Goal: Task Accomplishment & Management: Use online tool/utility

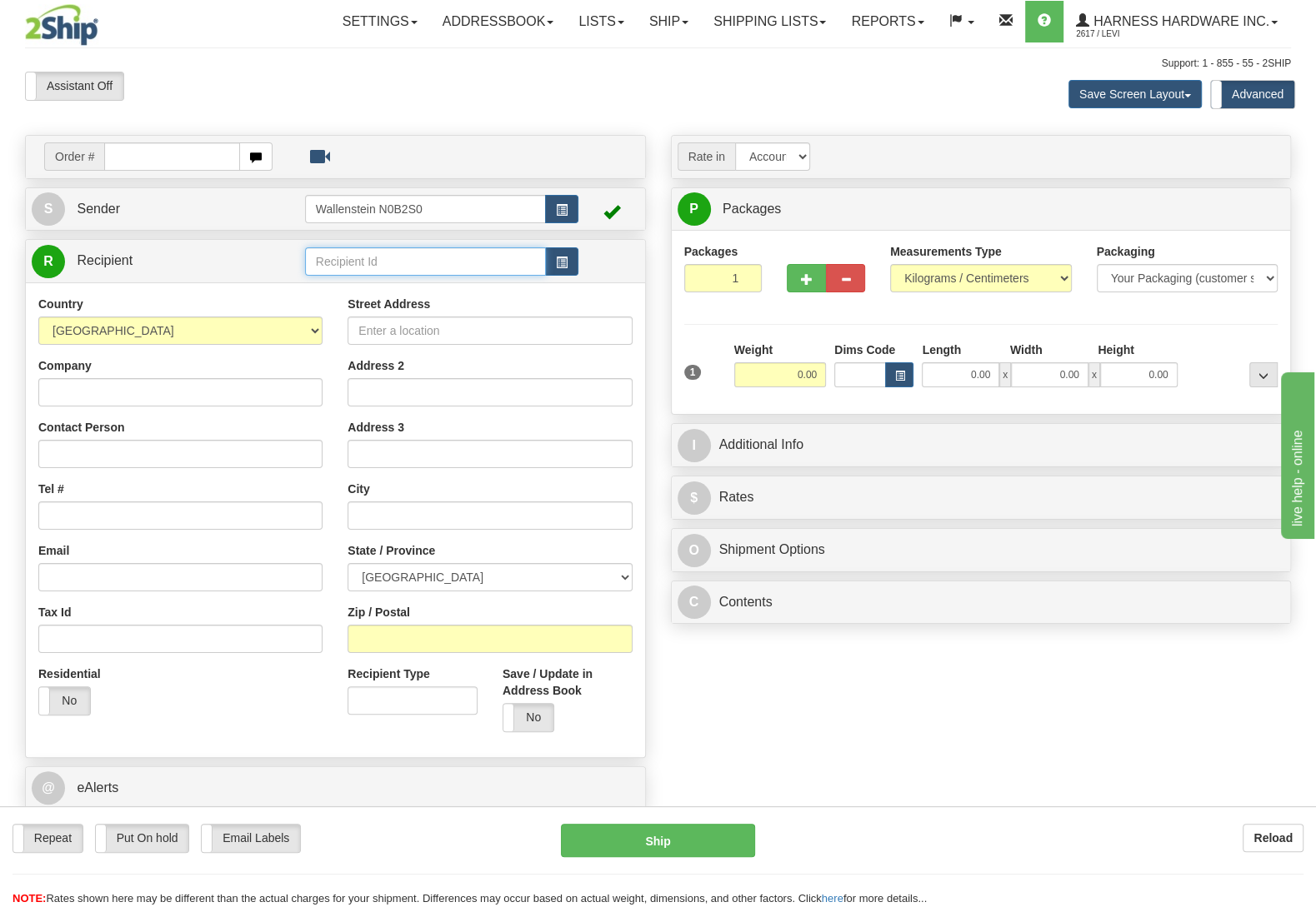
click at [437, 261] on input "text" at bounding box center [425, 261] width 241 height 28
type input "k90"
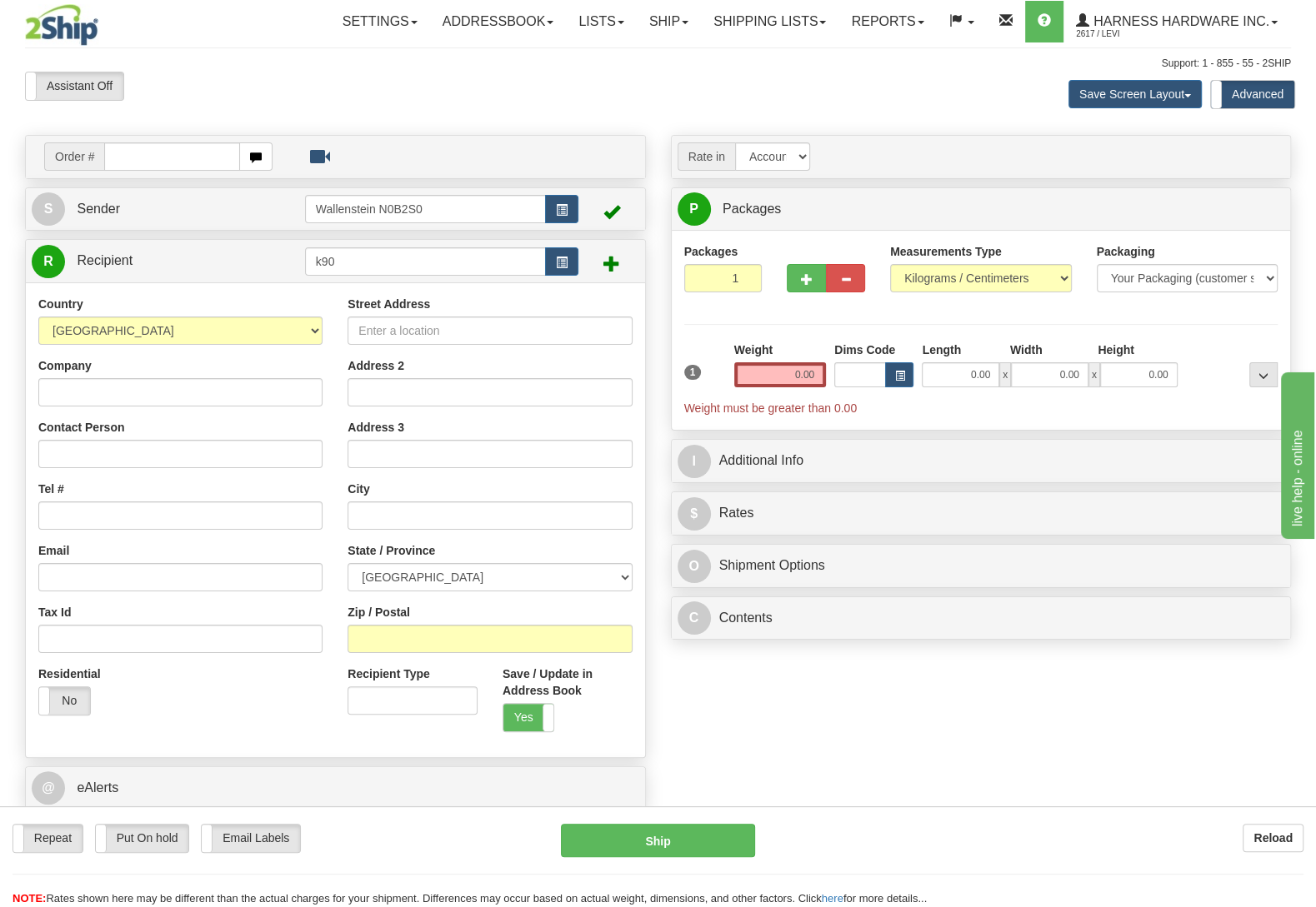
click at [407, 246] on td "k90" at bounding box center [441, 261] width 274 height 35
click at [411, 261] on input "k90" at bounding box center [425, 261] width 241 height 28
type input "k9o"
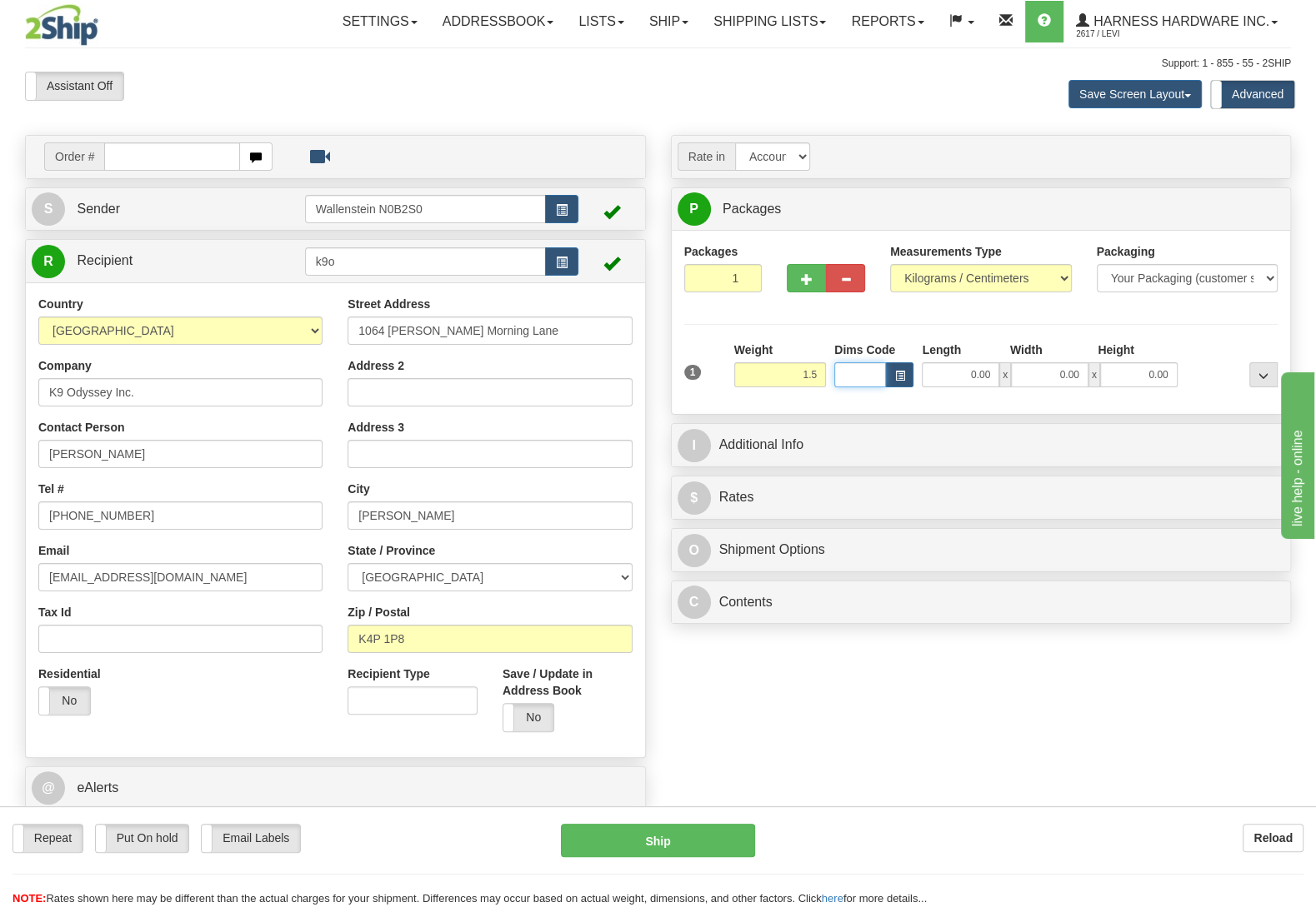
type input "1.50"
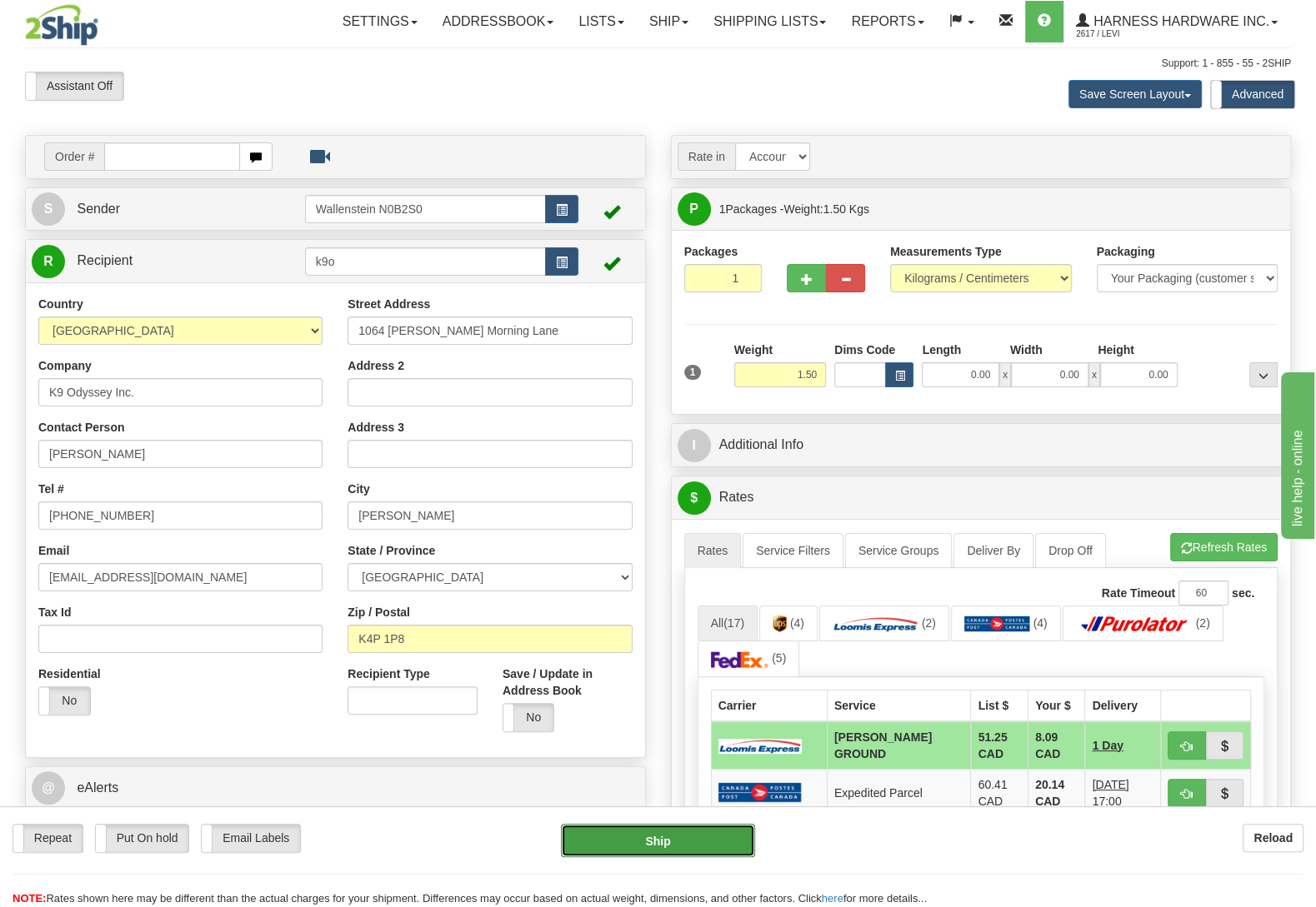
click at [650, 832] on button "Ship" at bounding box center [658, 841] width 194 height 34
type input "DD"
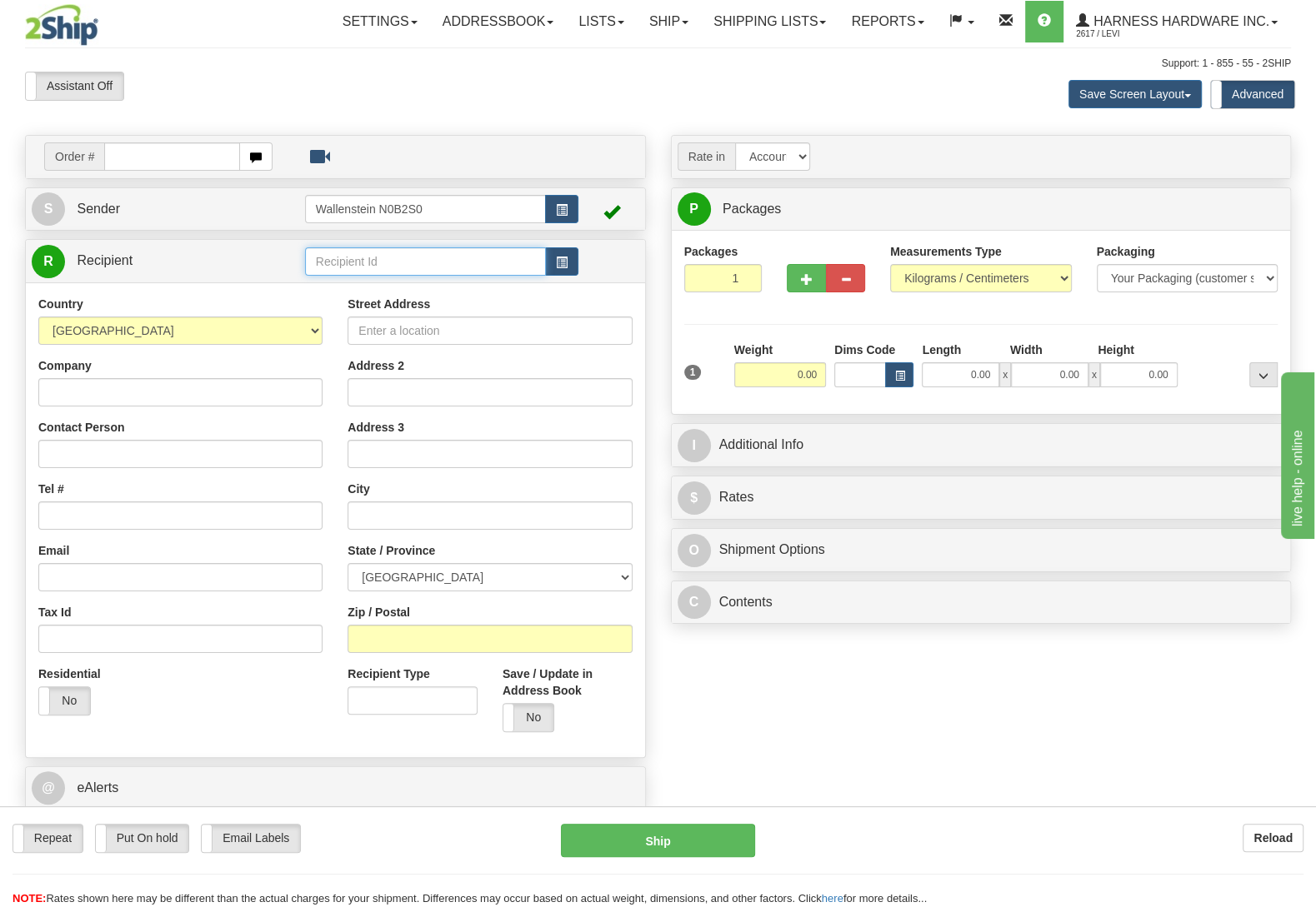
click at [397, 263] on input "text" at bounding box center [425, 261] width 241 height 28
type input "newl"
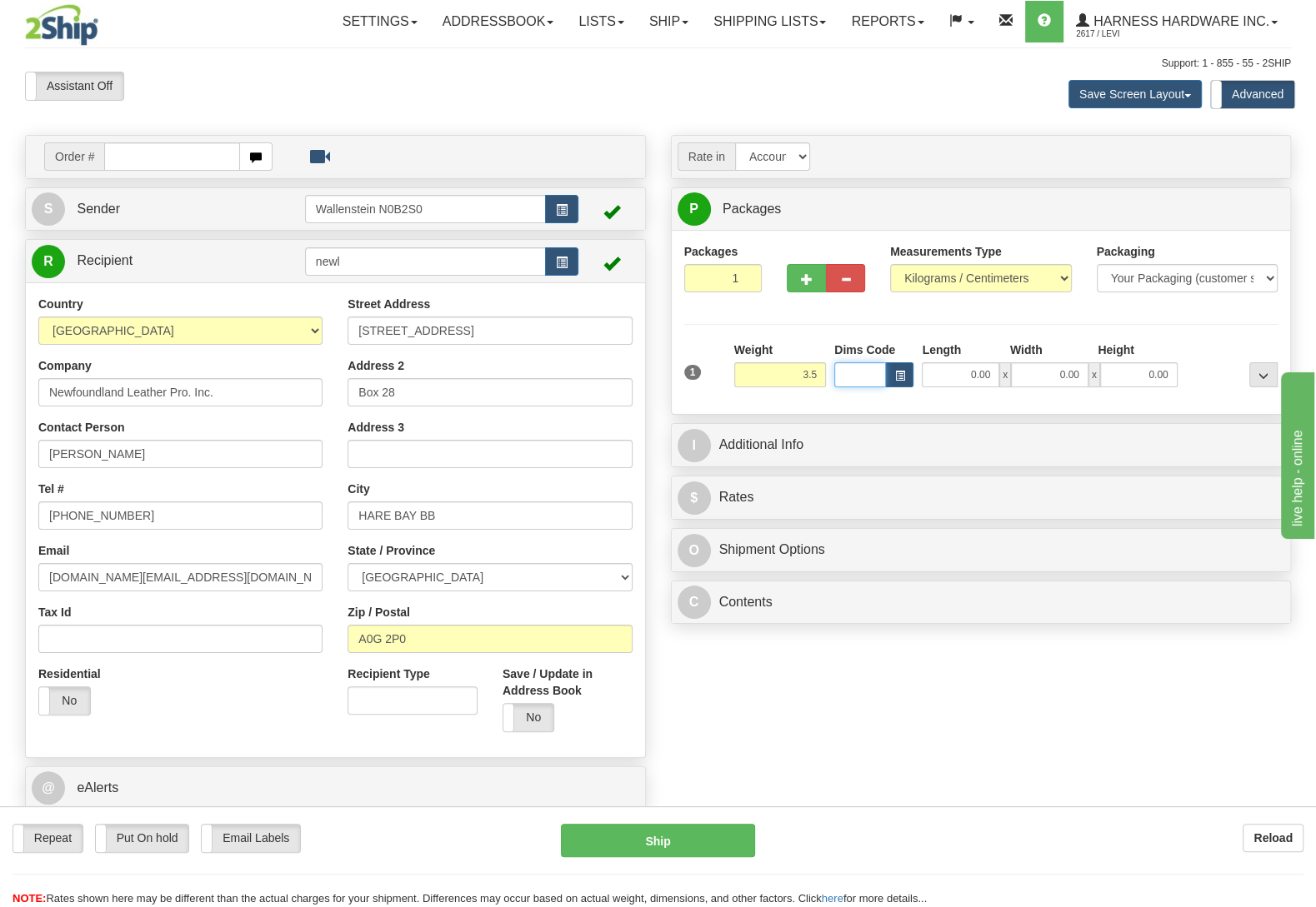
type input "3.50"
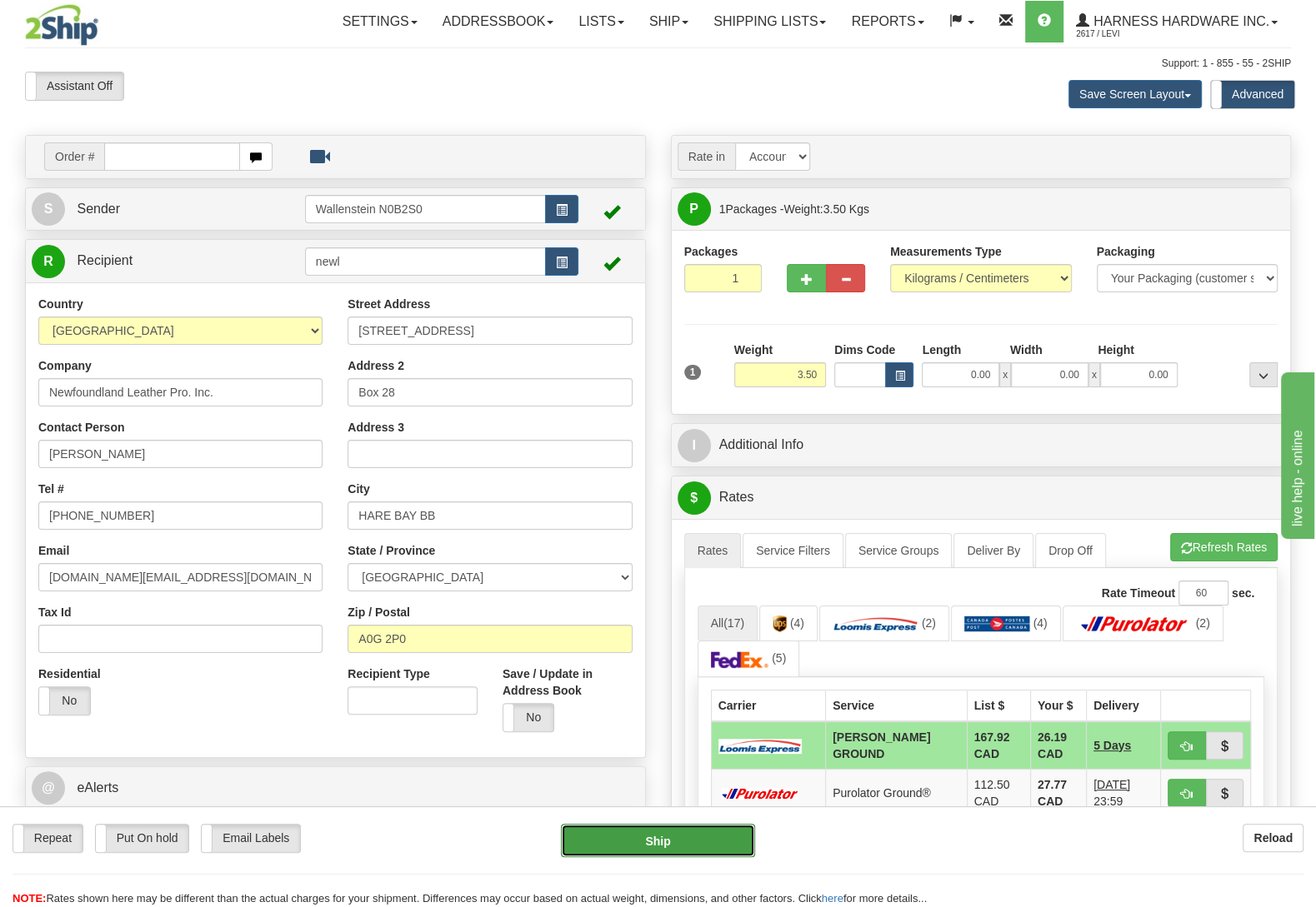
click at [672, 852] on button "Ship" at bounding box center [658, 841] width 194 height 34
type input "DD"
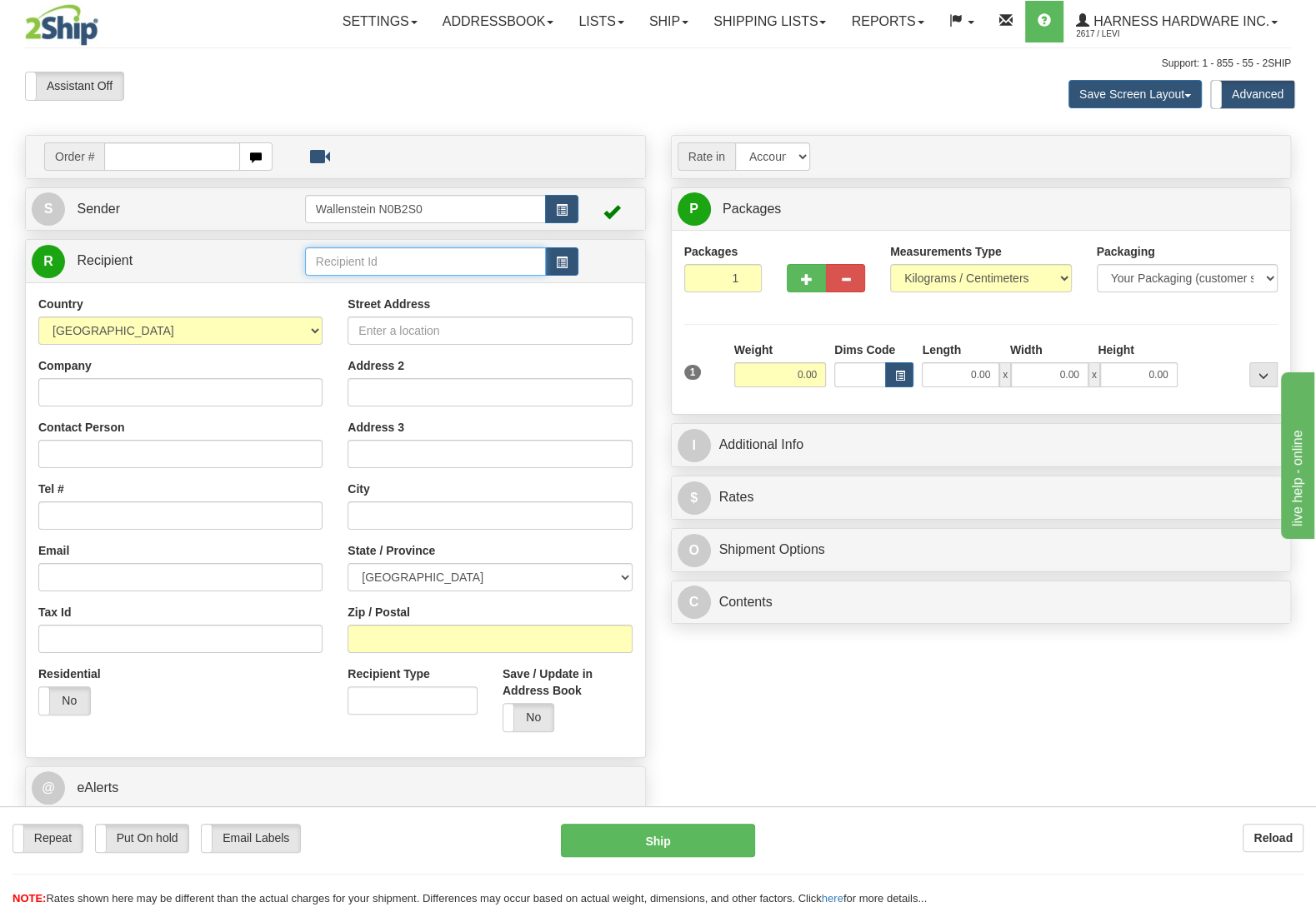
click at [407, 259] on input "text" at bounding box center [425, 261] width 241 height 28
type input "mush"
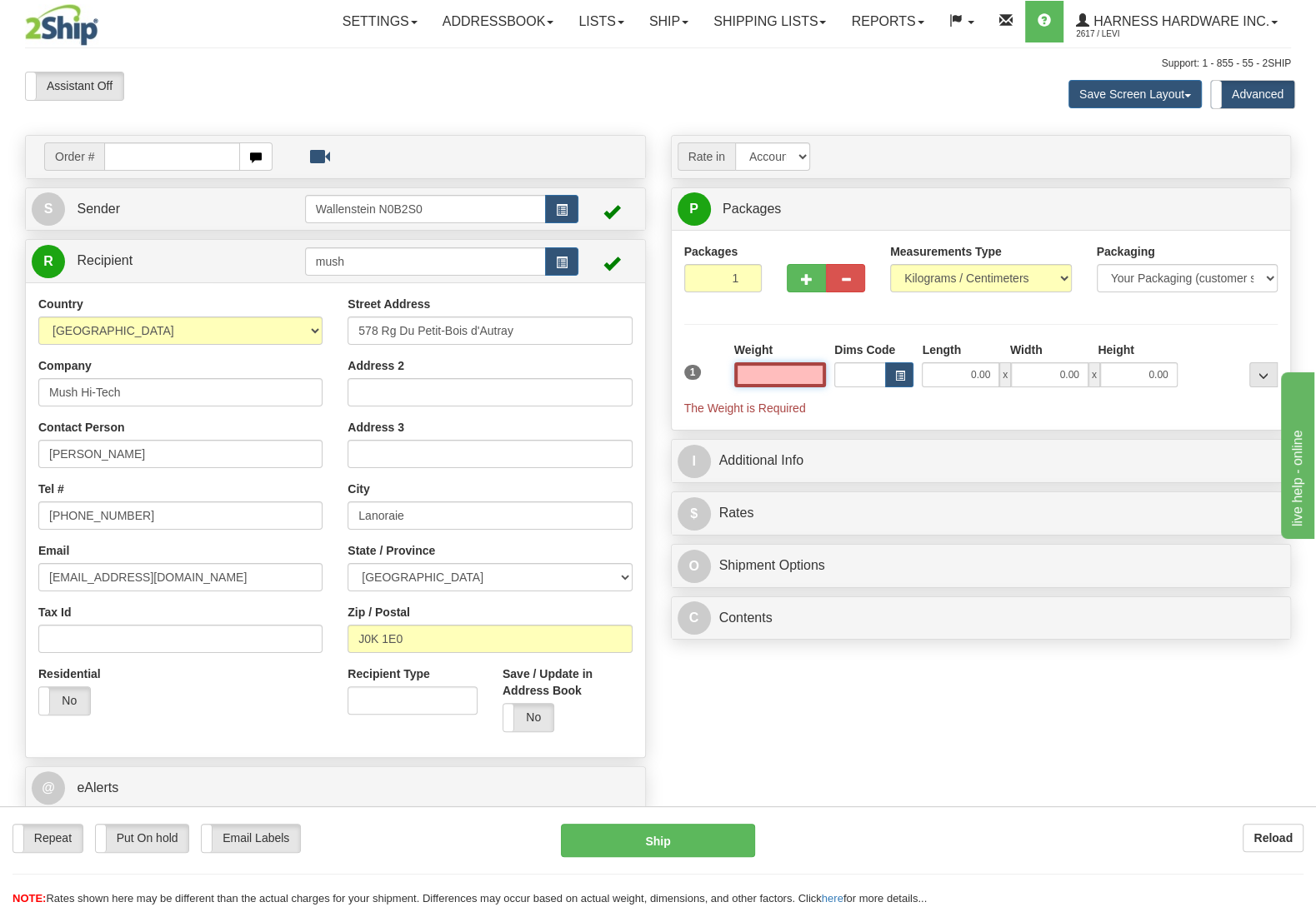
type input "LANORAIE"
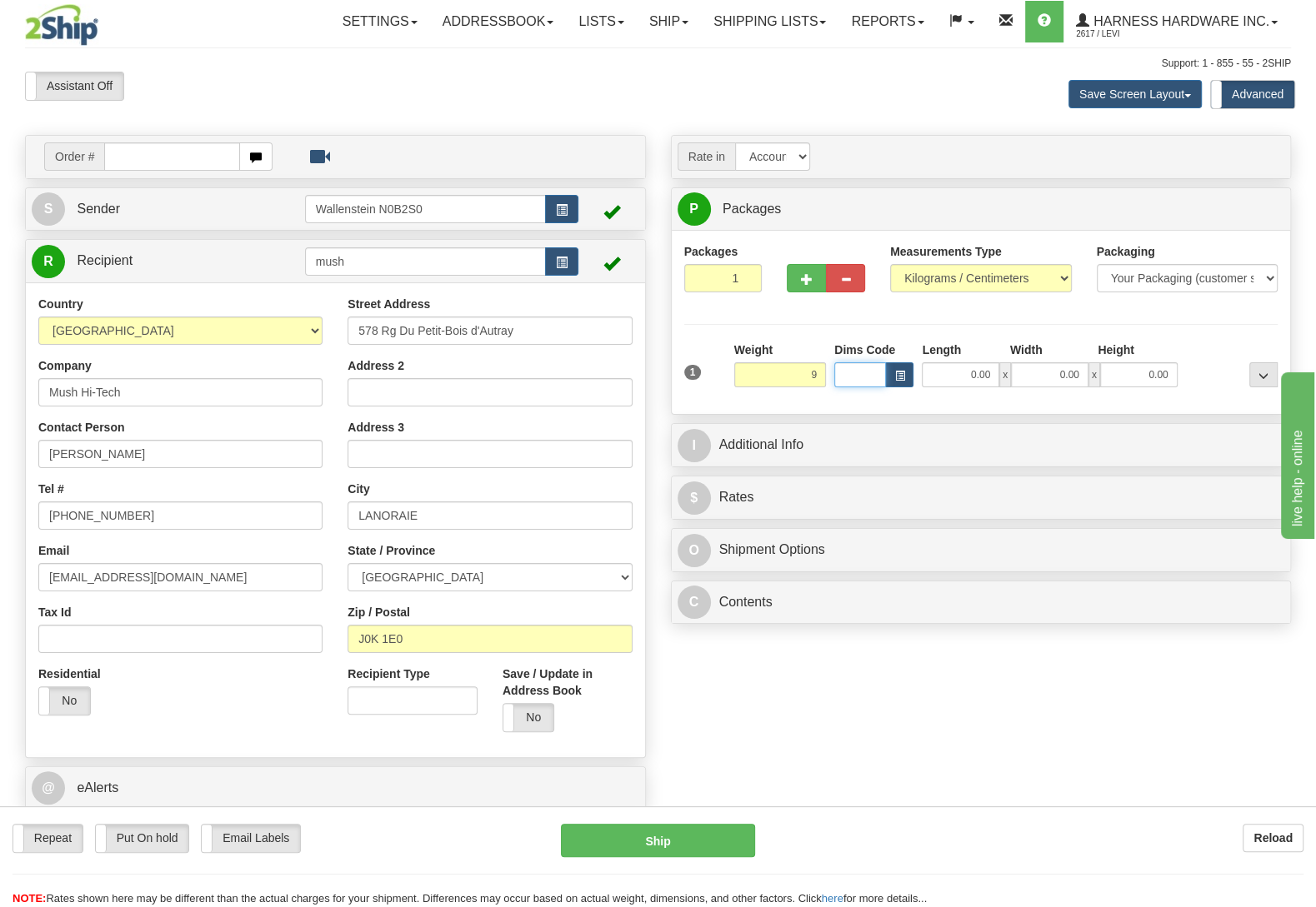
type input "9.00"
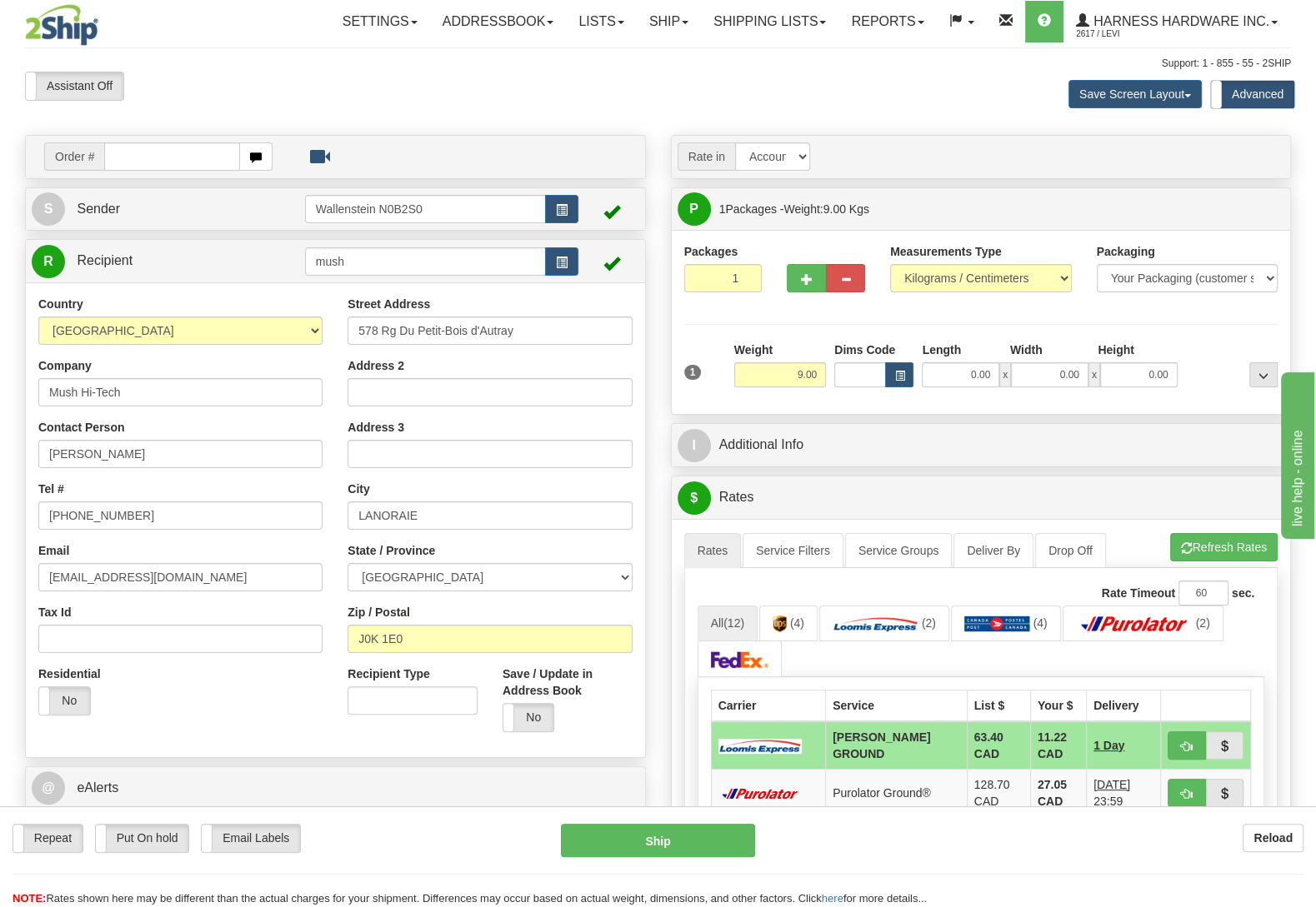
click at [134, 823] on div "Repeat Repeat Put On hold Put On hold Print Order Slip Print Order Slip Email L…" at bounding box center [658, 857] width 1316 height 101
click at [146, 855] on div "Repeat Repeat Put On hold Put On hold Print Order Slip Print Order Slip Email L…" at bounding box center [658, 841] width 1316 height 34
click at [146, 840] on label "Put On hold" at bounding box center [142, 838] width 93 height 27
click at [658, 841] on button "Hold" at bounding box center [658, 841] width 194 height 34
type input "DD"
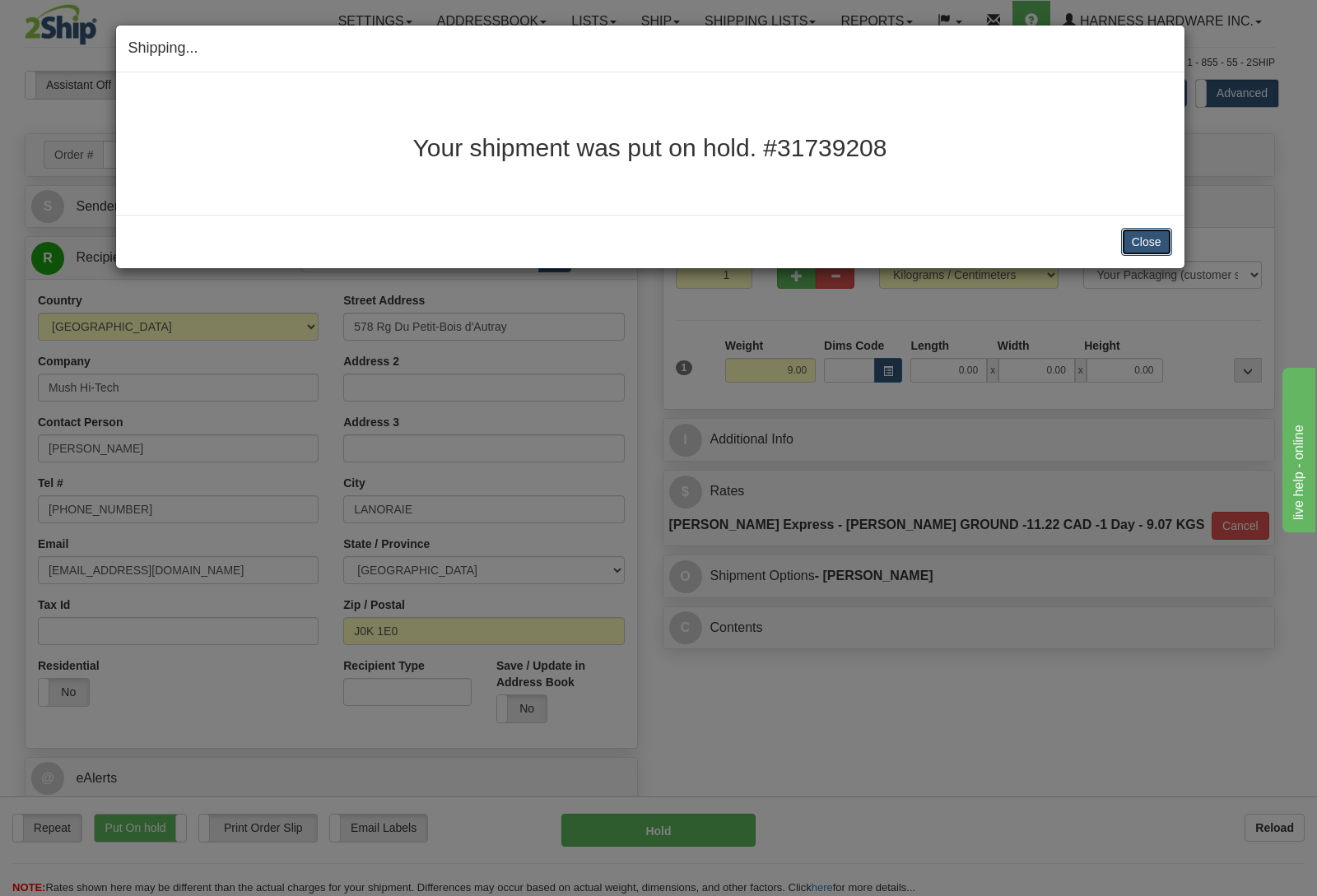
click at [1141, 233] on button "Close" at bounding box center [1146, 242] width 51 height 28
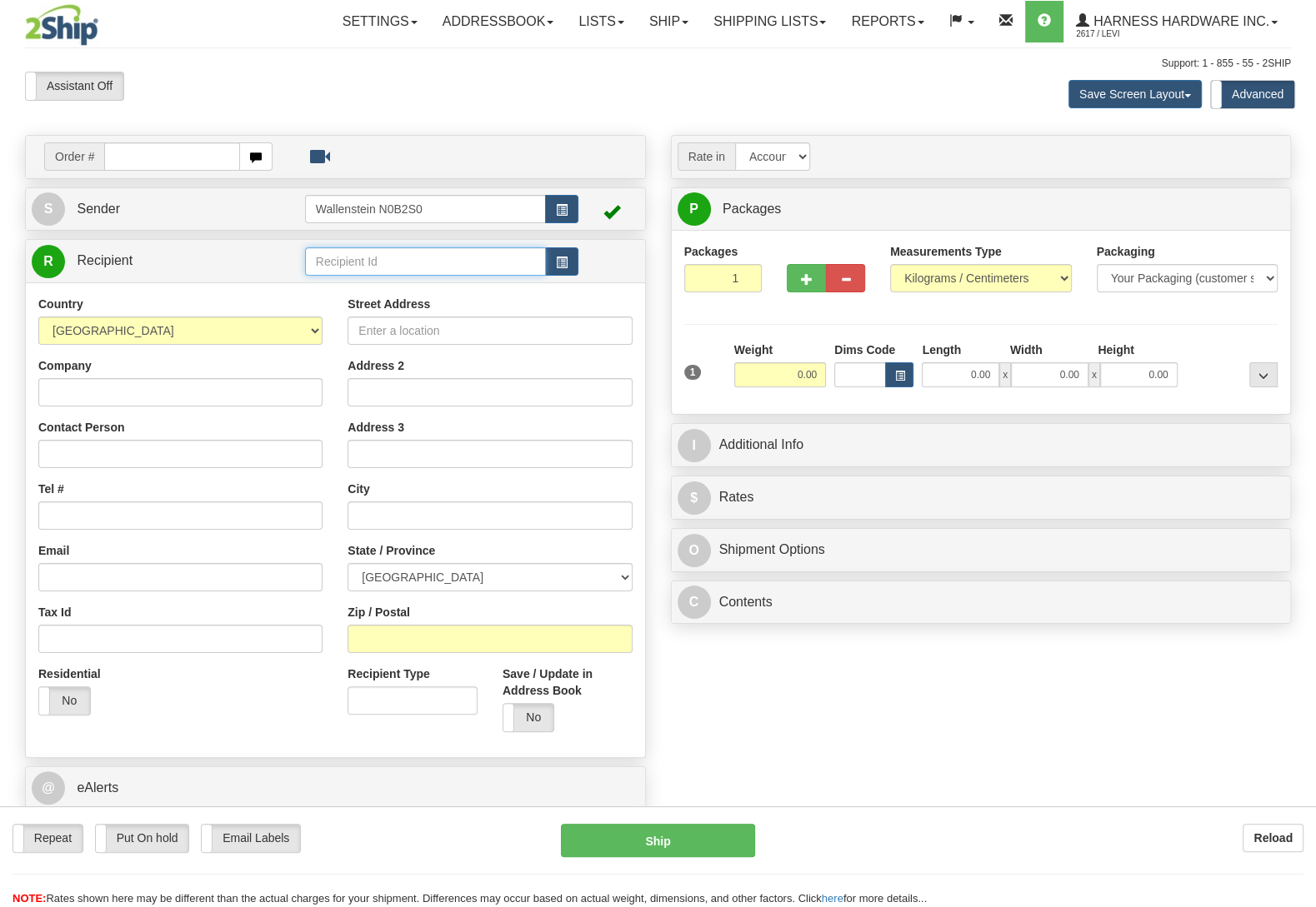
click at [399, 263] on input "text" at bounding box center [425, 261] width 241 height 28
type input "morp"
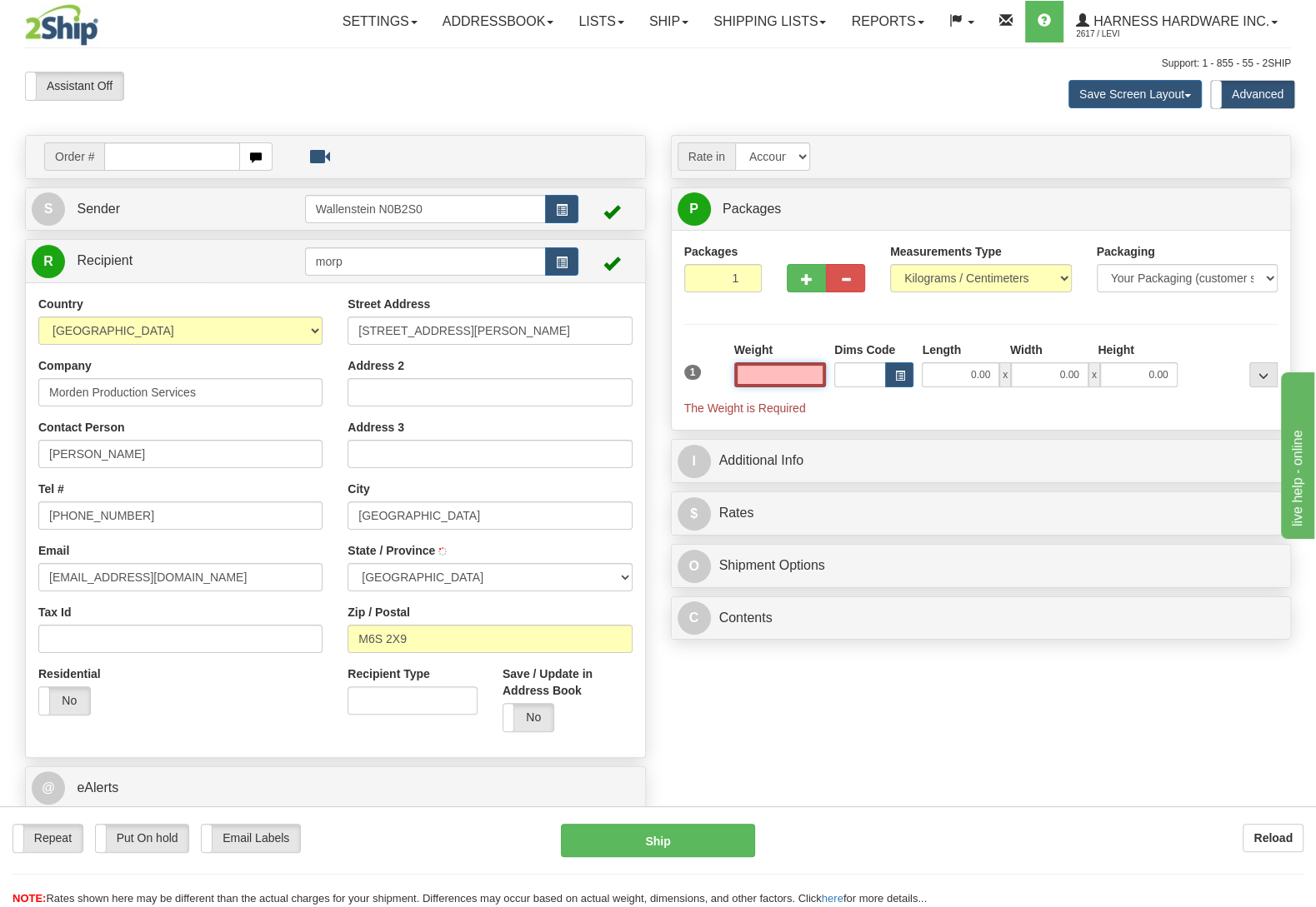
type input "TORONTO"
type input "2.50"
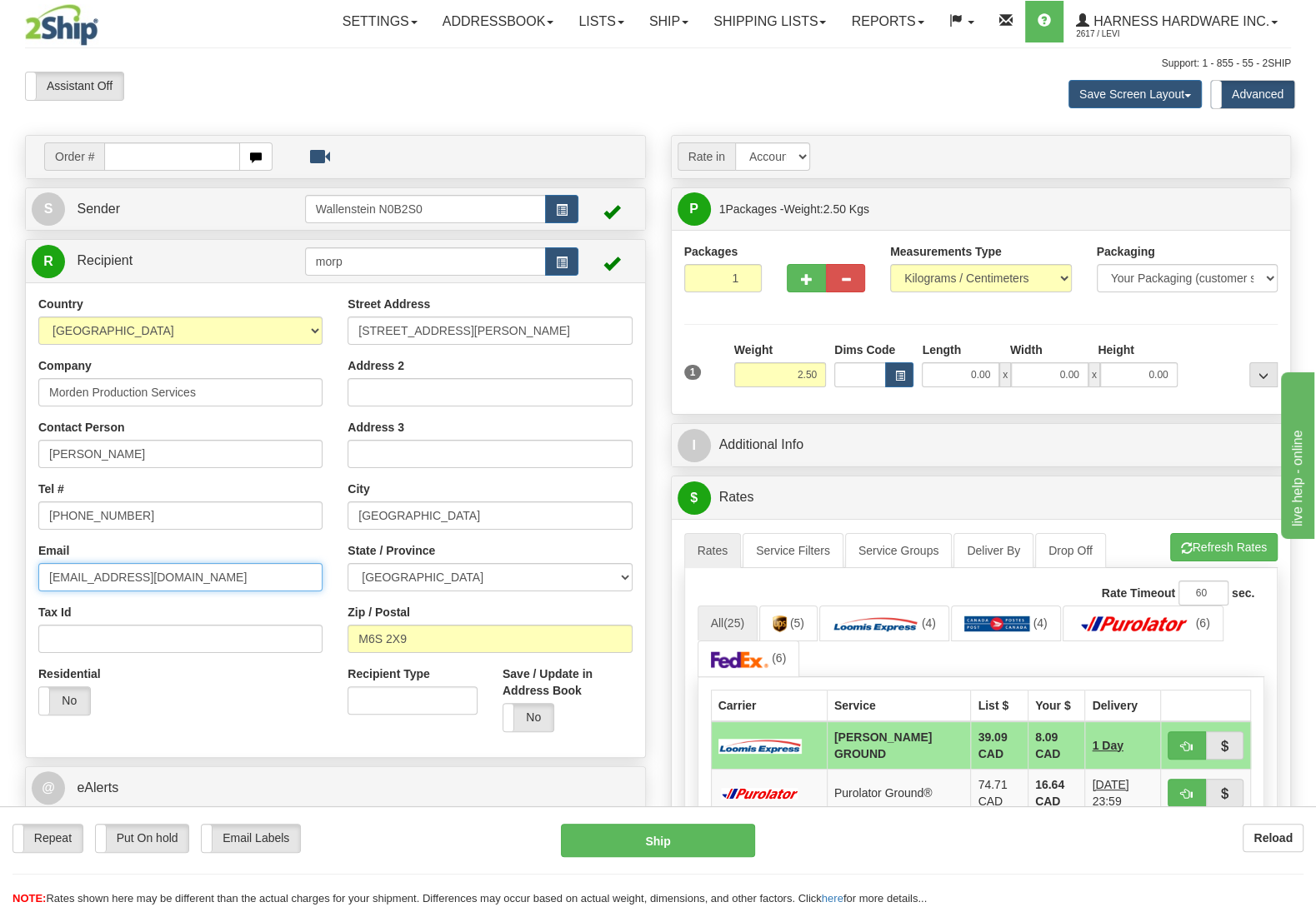
drag, startPoint x: 263, startPoint y: 574, endPoint x: 0, endPoint y: 573, distance: 263.0
click at [38, 573] on input "mordenproductionservices@gmail.com" at bounding box center [180, 578] width 284 height 28
paste input "josh@mordenproductionservices"
type input "josh@mordenproductionservices.com"
click at [537, 723] on label "No" at bounding box center [528, 717] width 51 height 27
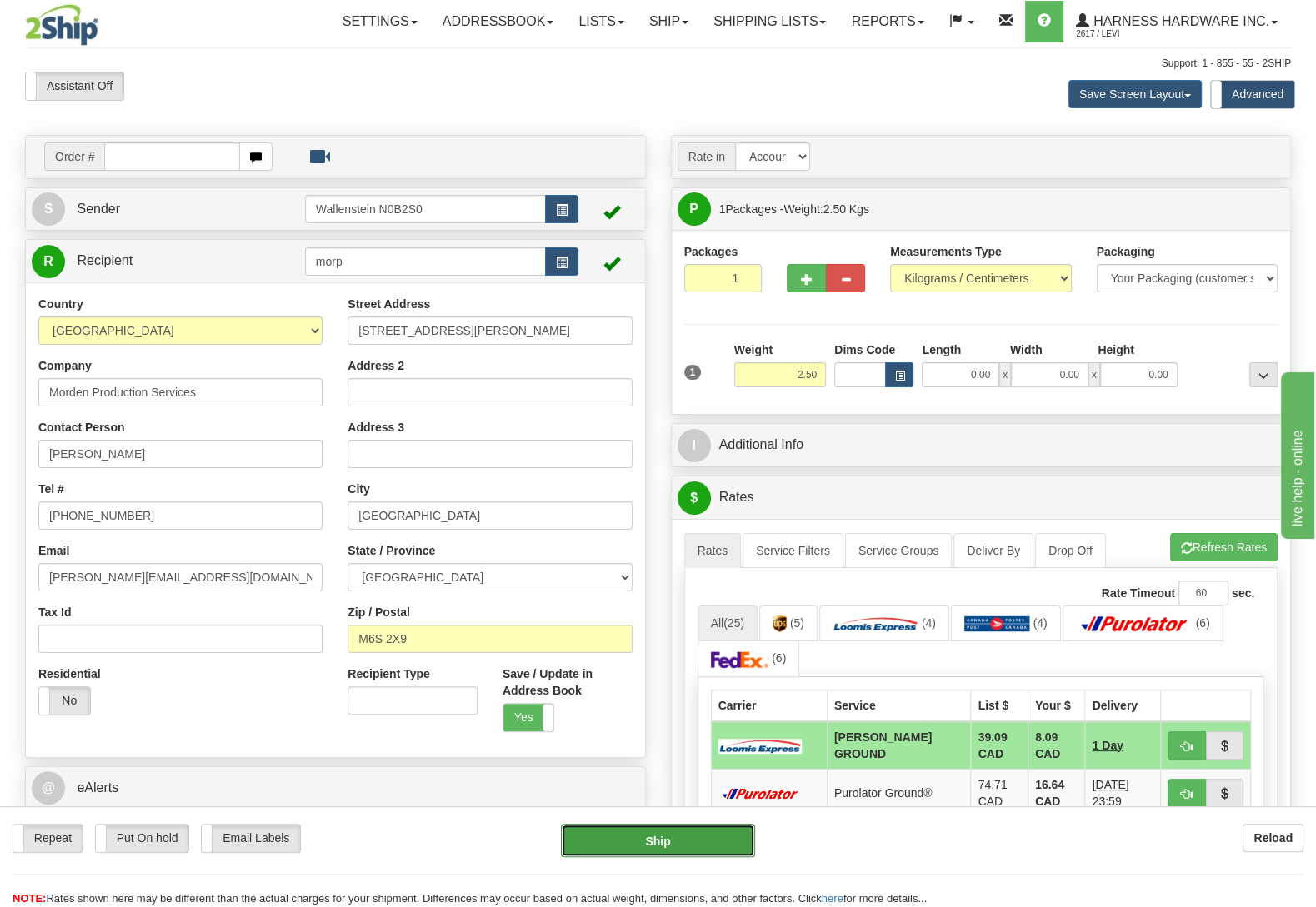
click at [664, 841] on button "Ship" at bounding box center [658, 841] width 194 height 34
type input "DD"
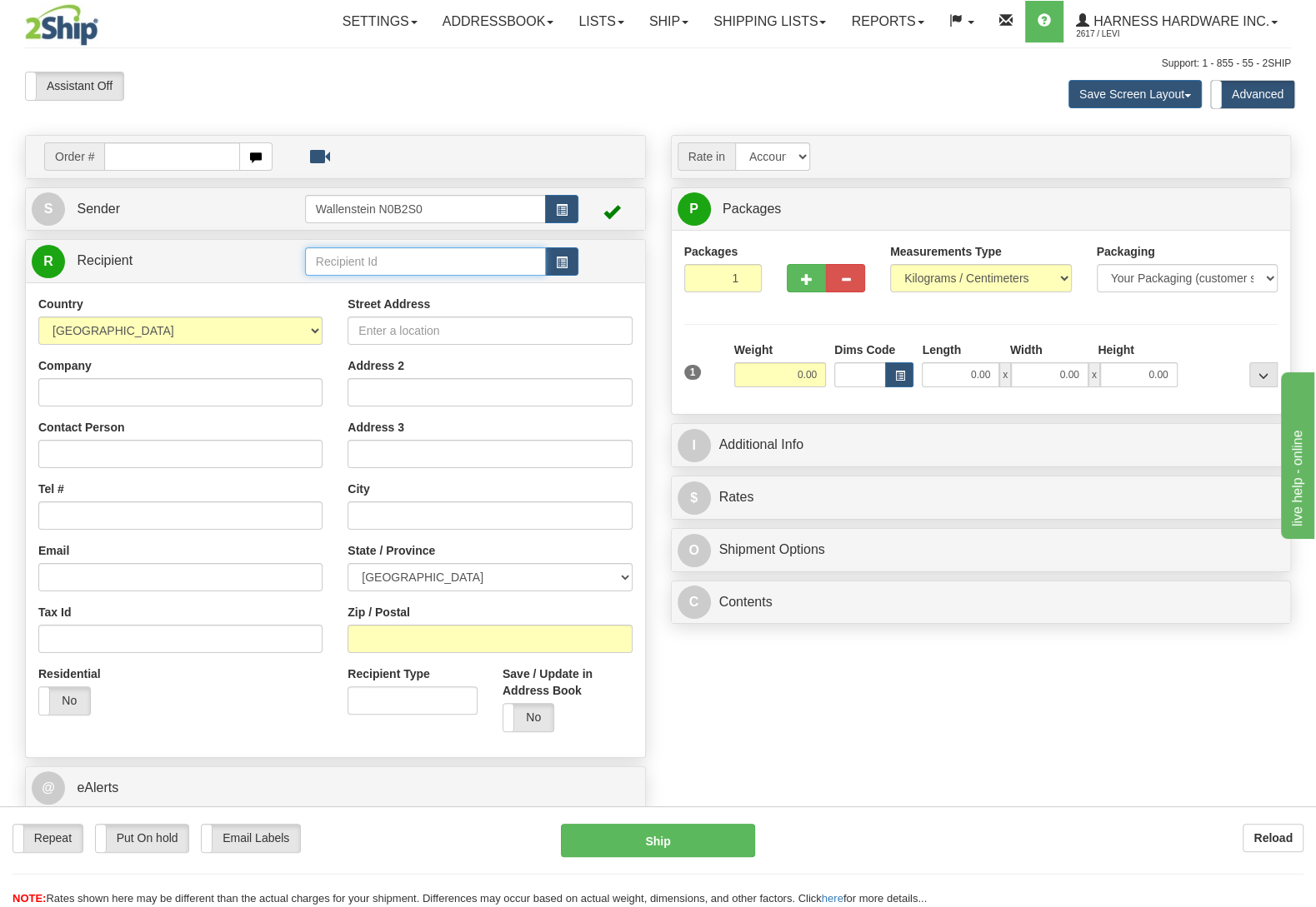
click at [362, 261] on input "text" at bounding box center [425, 261] width 241 height 28
type input "TROH"
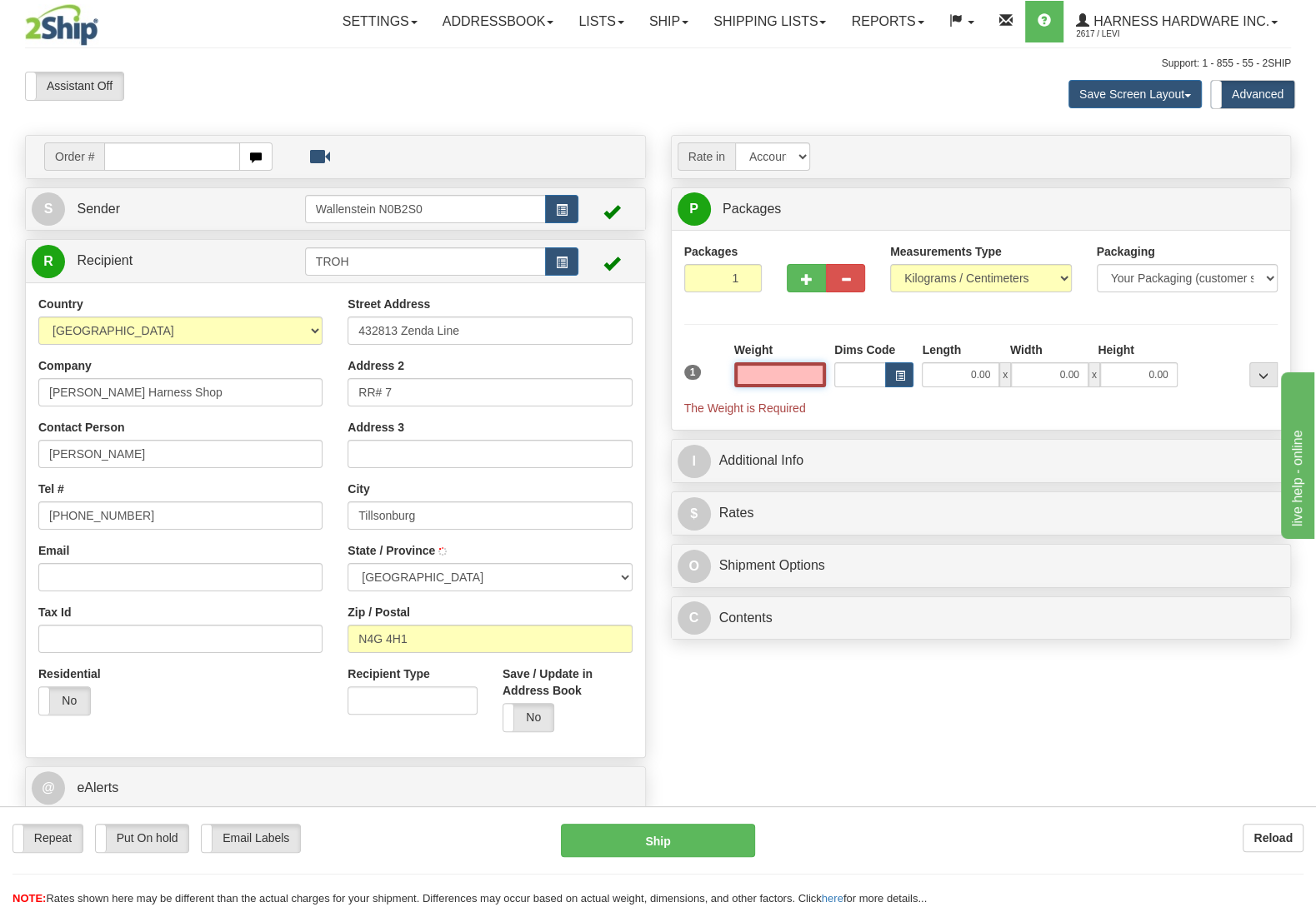
type input "TILLSONBURG"
type input "0.00"
click at [761, 369] on input "0.00" at bounding box center [780, 375] width 91 height 25
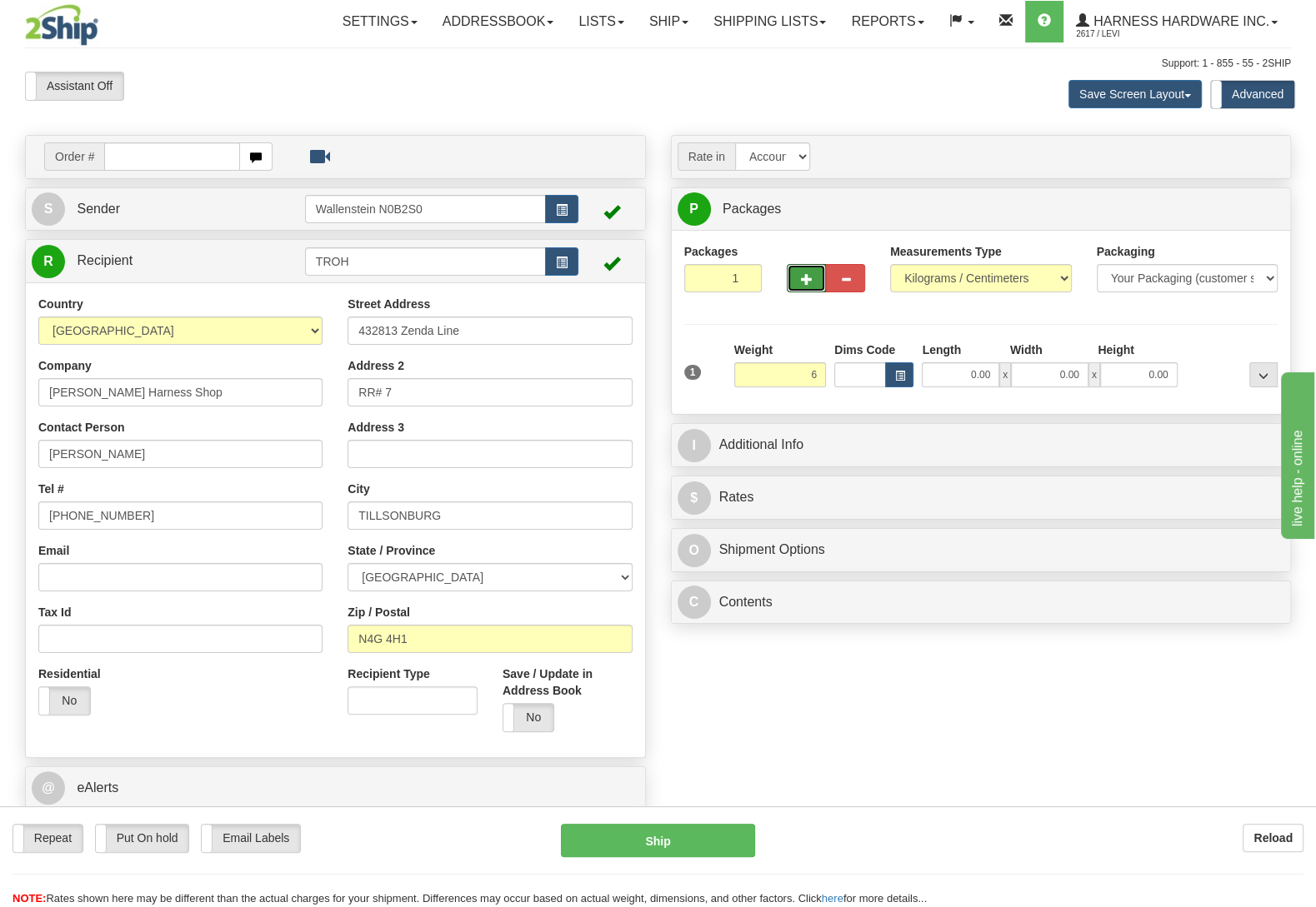
type input "6.00"
drag, startPoint x: 793, startPoint y: 272, endPoint x: 800, endPoint y: 303, distance: 31.8
click at [793, 271] on button "button" at bounding box center [806, 278] width 39 height 28
radio input "true"
type input "2"
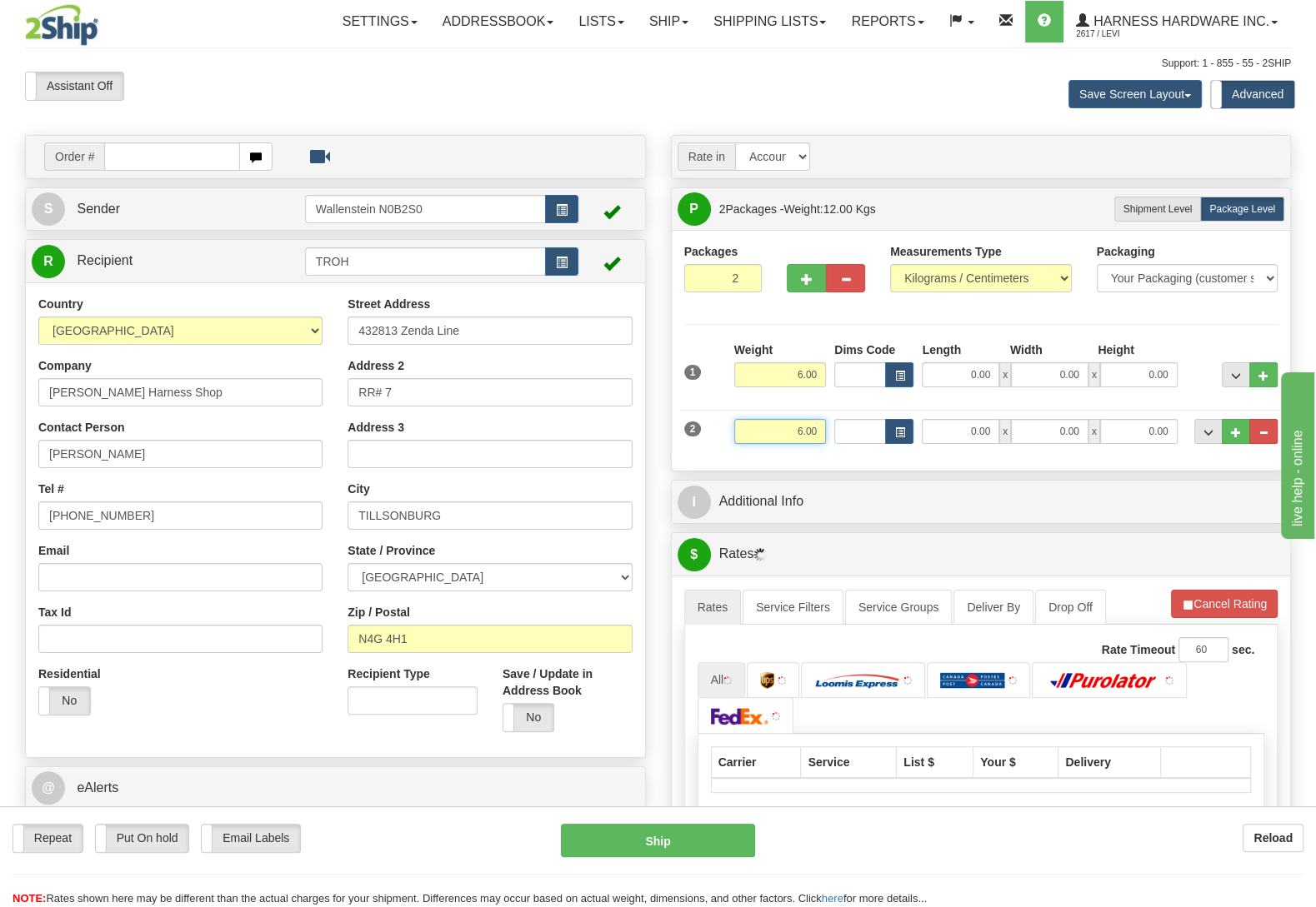
drag, startPoint x: 791, startPoint y: 425, endPoint x: 899, endPoint y: 445, distance: 109.8
click at [826, 444] on input "6.00" at bounding box center [780, 431] width 91 height 25
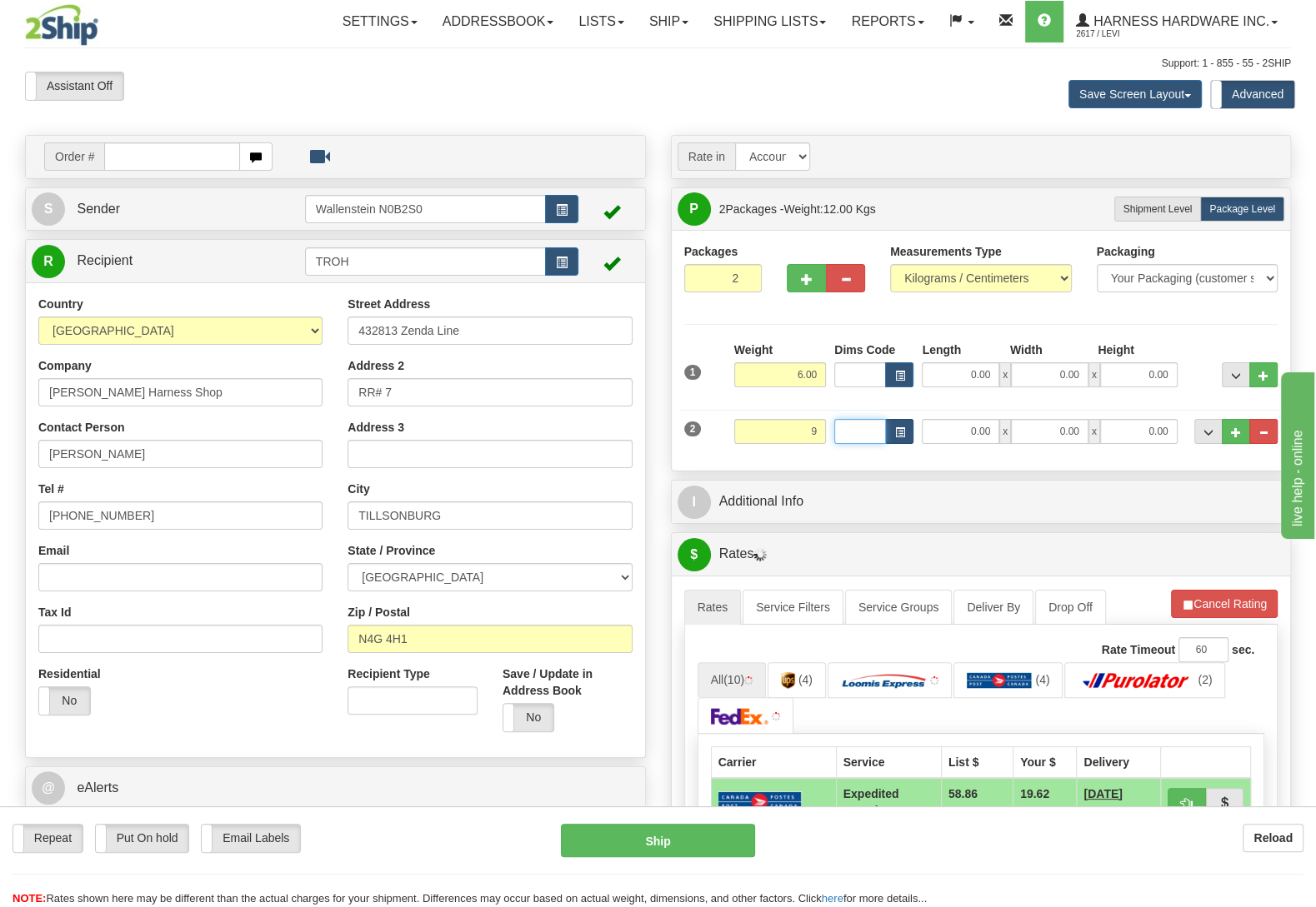
type input "9.00"
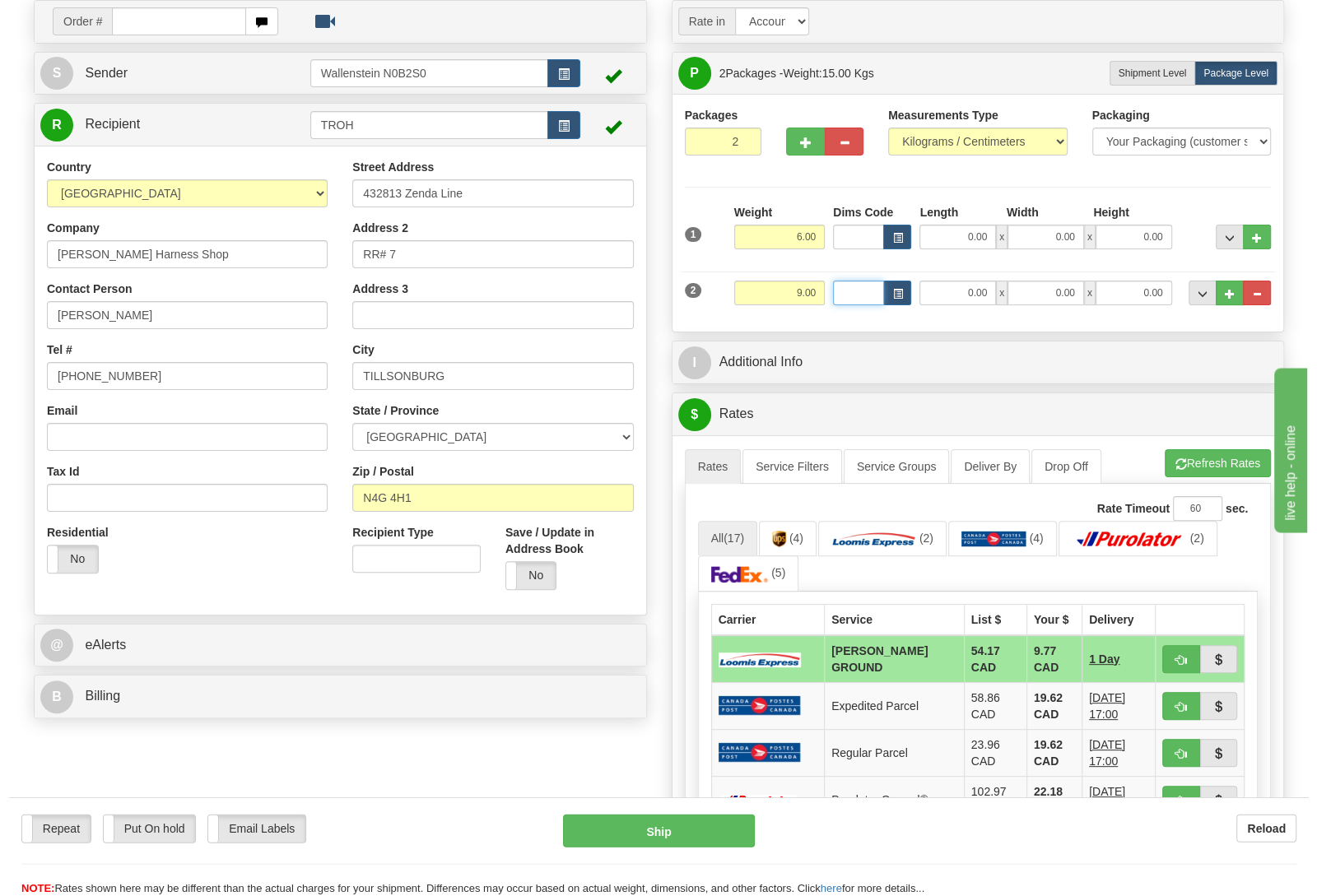
scroll to position [173, 0]
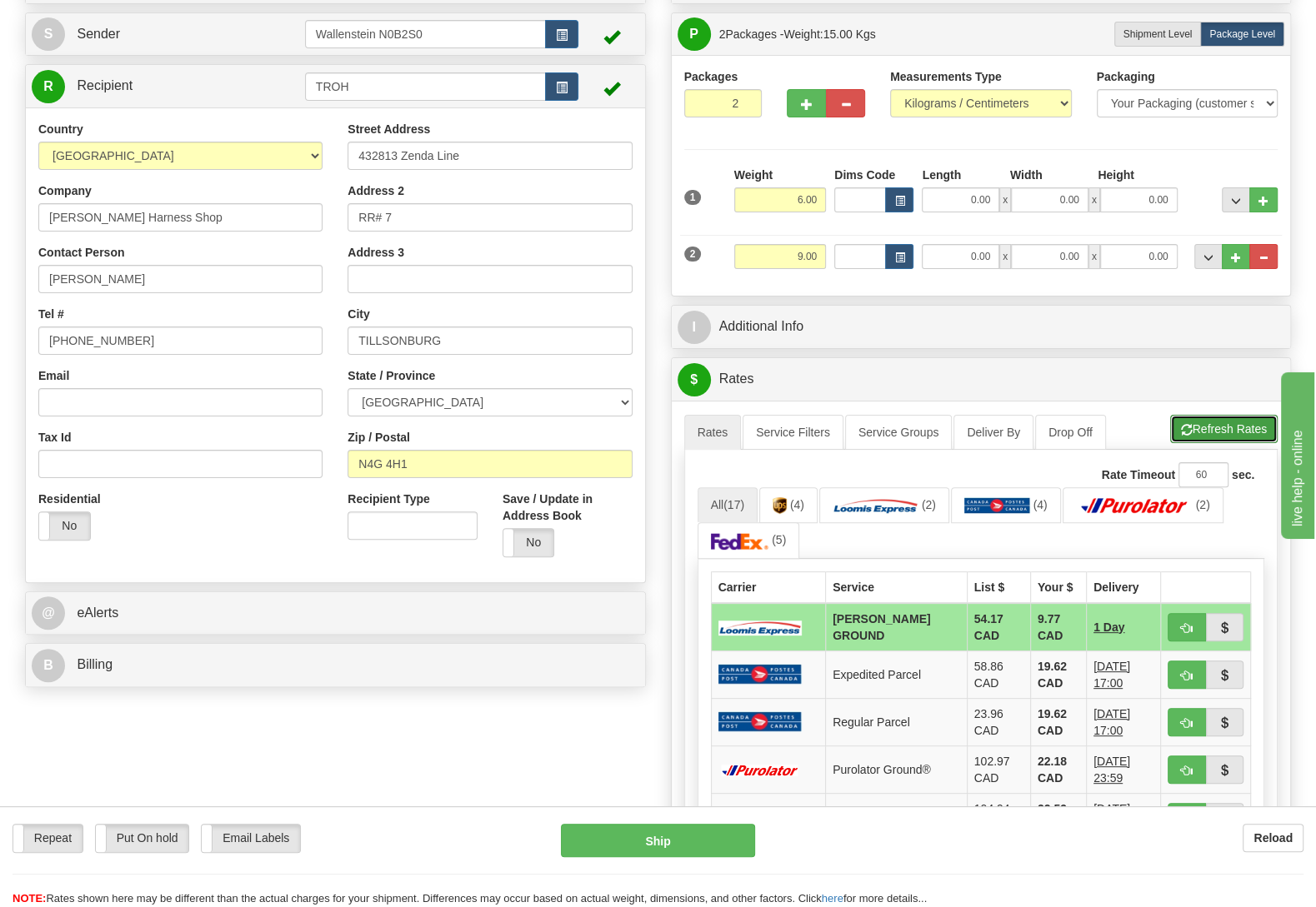
click at [1230, 428] on button "Refresh Rates" at bounding box center [1224, 429] width 107 height 28
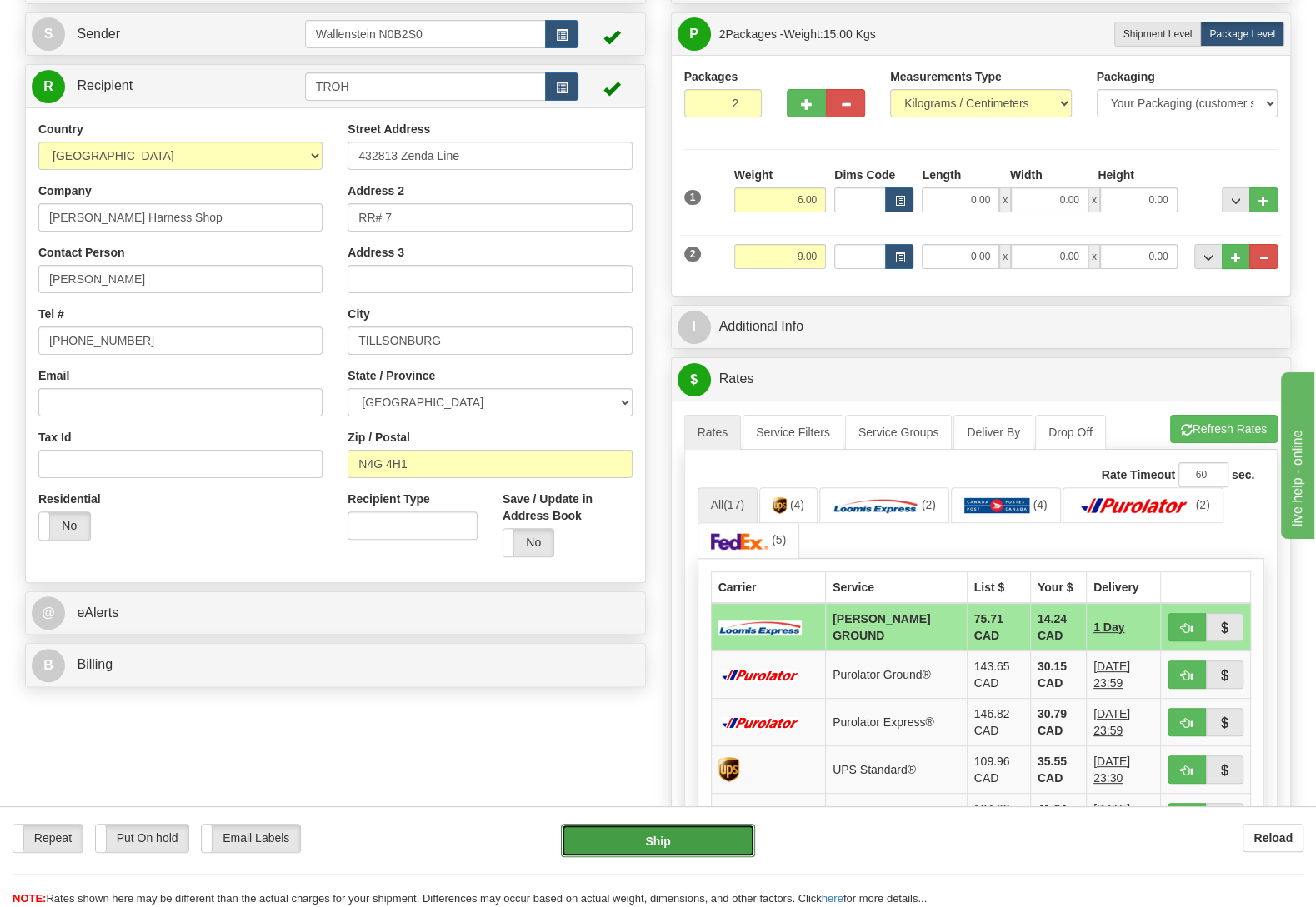
click at [681, 849] on button "Ship" at bounding box center [658, 841] width 194 height 34
type input "DD"
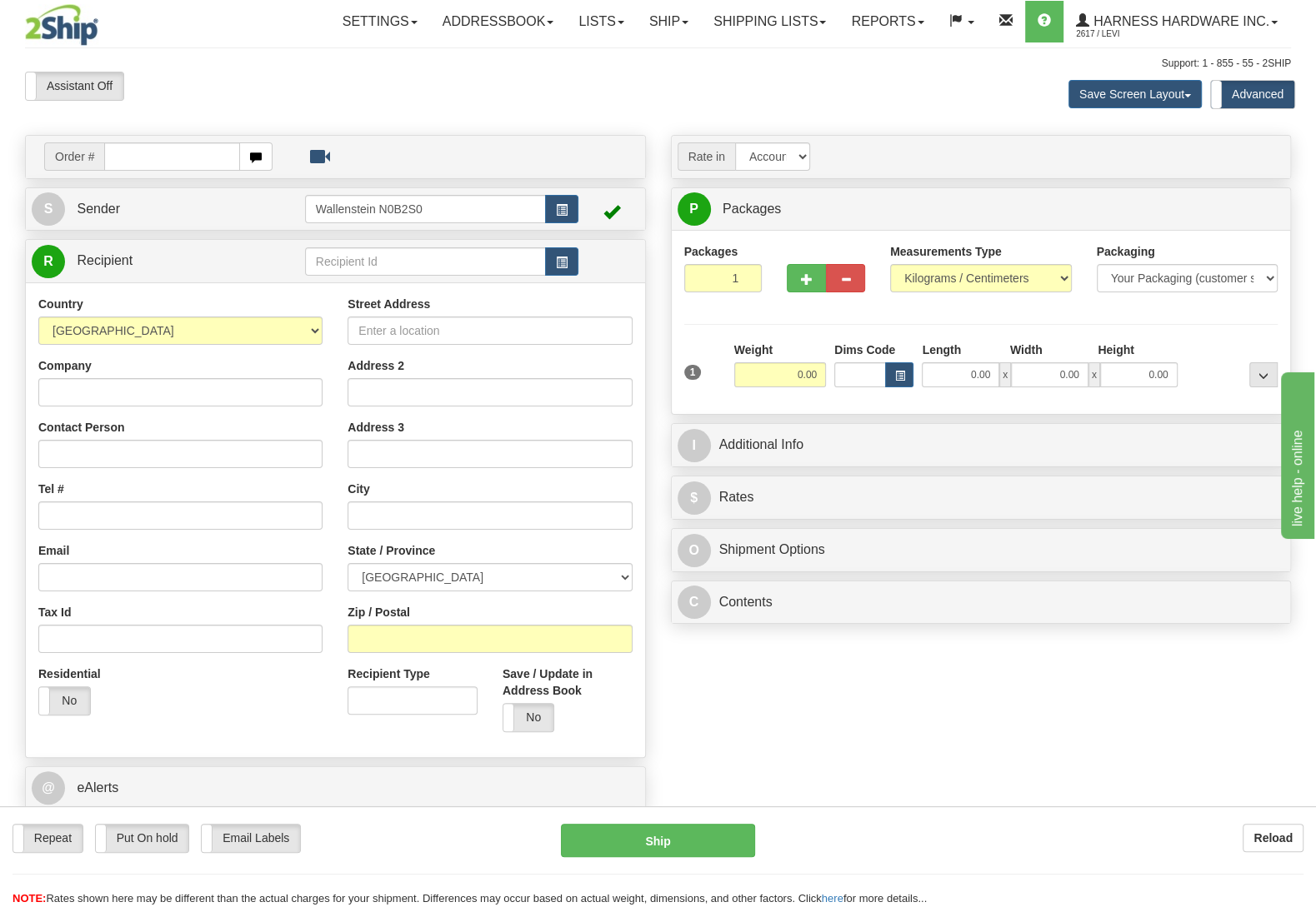
click at [422, 245] on div "R Recipient" at bounding box center [335, 261] width 619 height 43
click at [417, 252] on input "text" at bounding box center [425, 261] width 241 height 28
type input "wilfr"
type input "2.50"
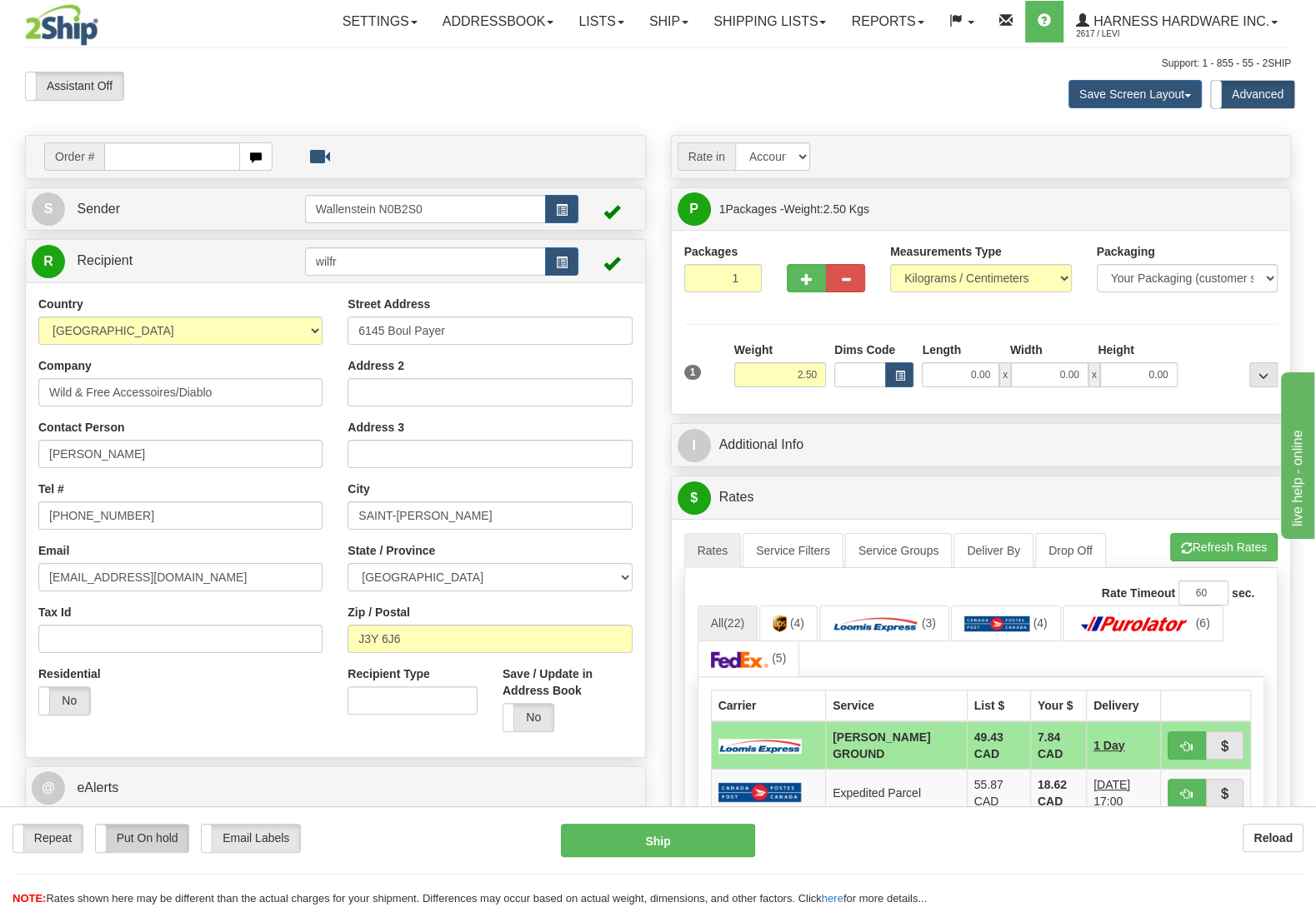
click at [123, 849] on label "Put On hold" at bounding box center [142, 838] width 93 height 27
click at [639, 833] on button "Hold" at bounding box center [658, 841] width 194 height 34
type input "DD"
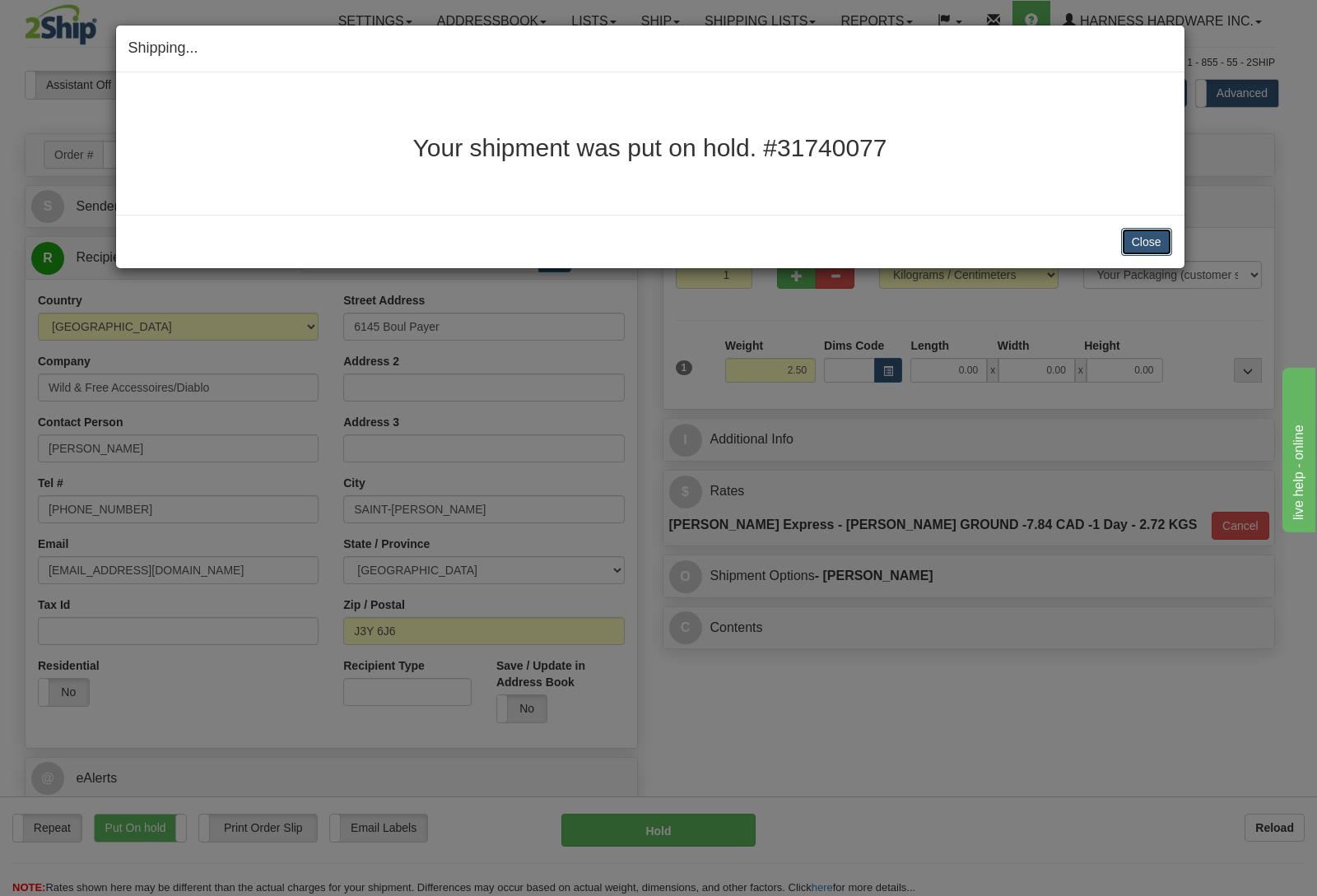
click at [1129, 238] on button "Close" at bounding box center [1146, 242] width 51 height 28
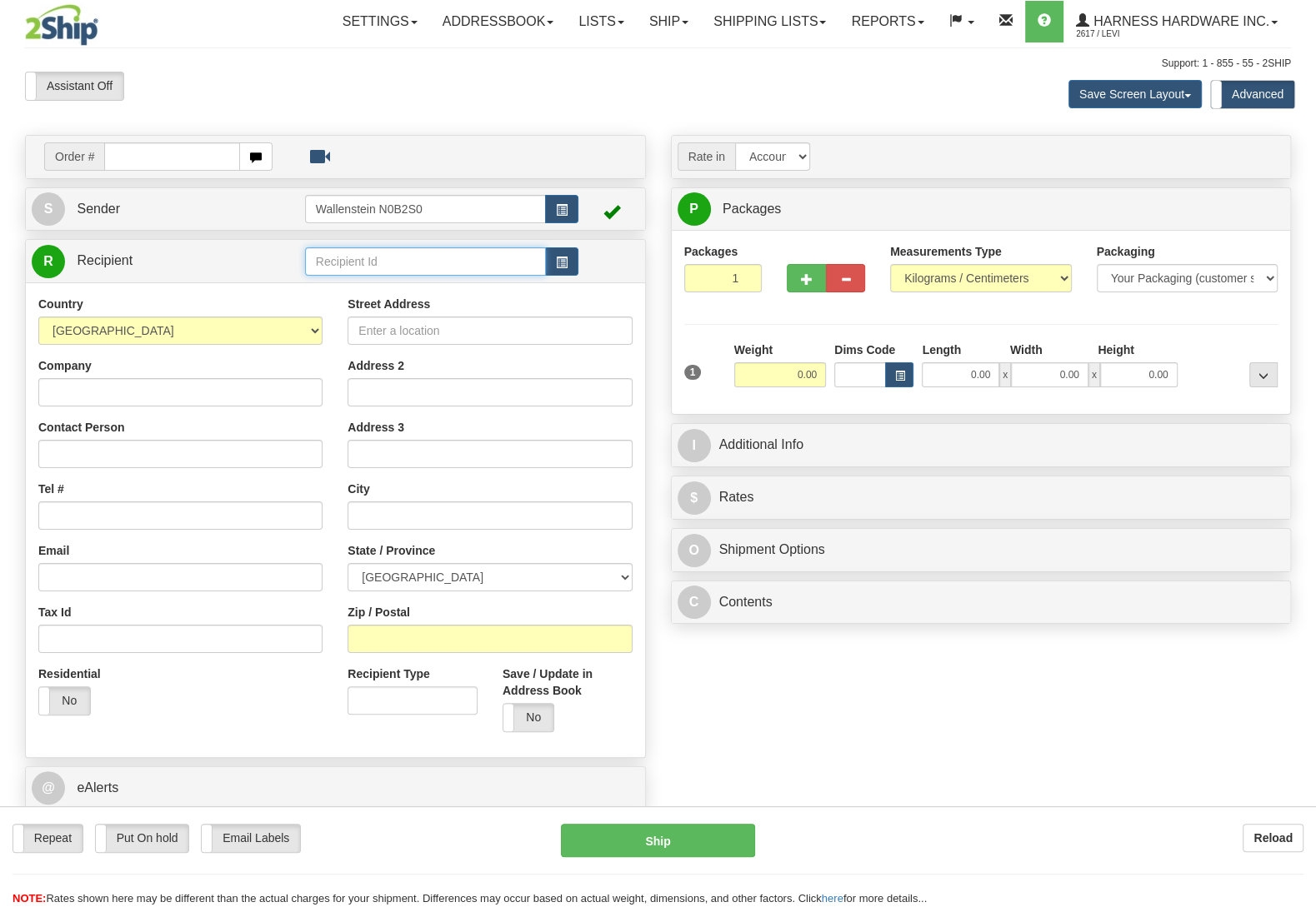
click at [413, 266] on input "text" at bounding box center [425, 261] width 241 height 28
type input "thas"
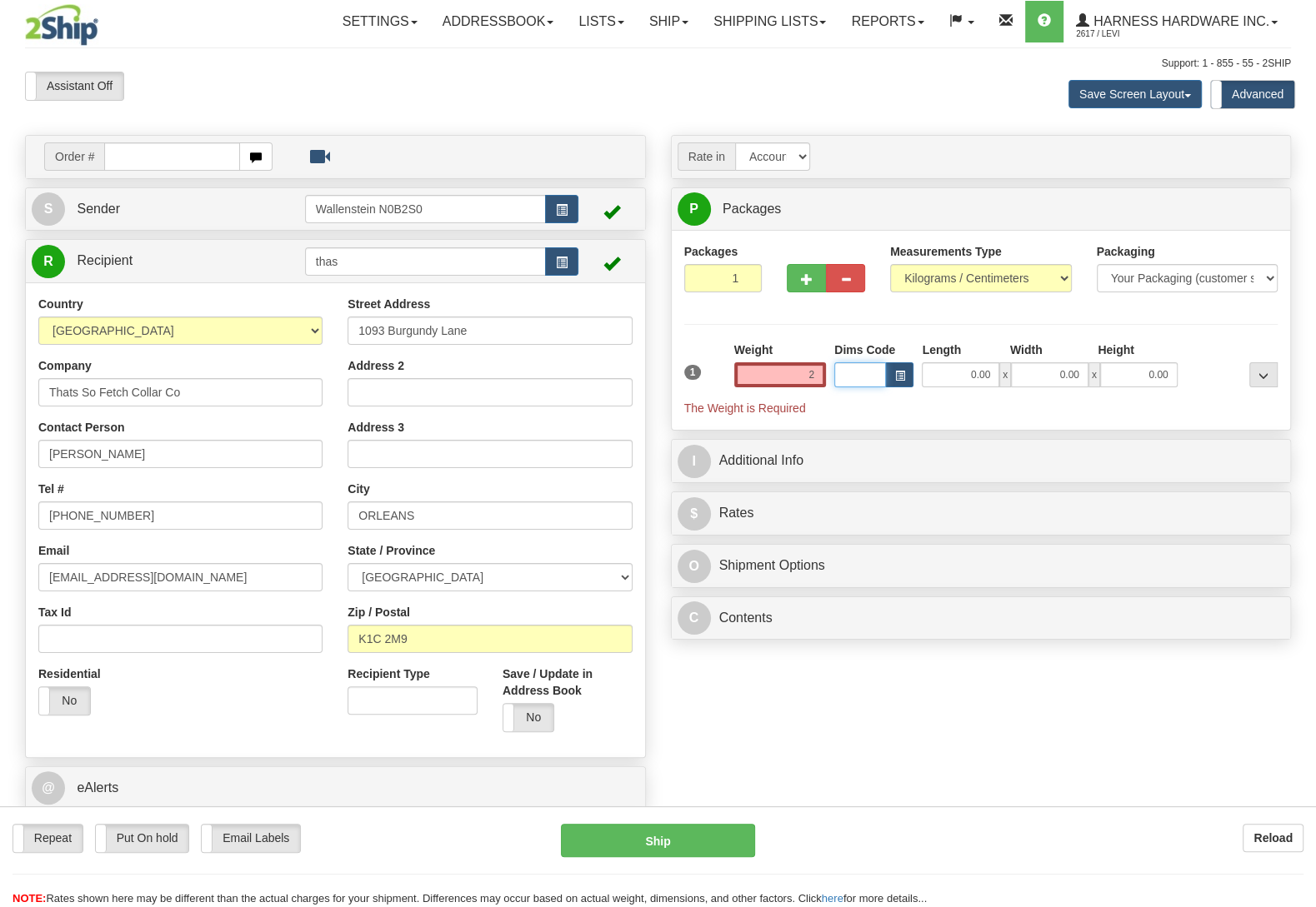
type input "2.00"
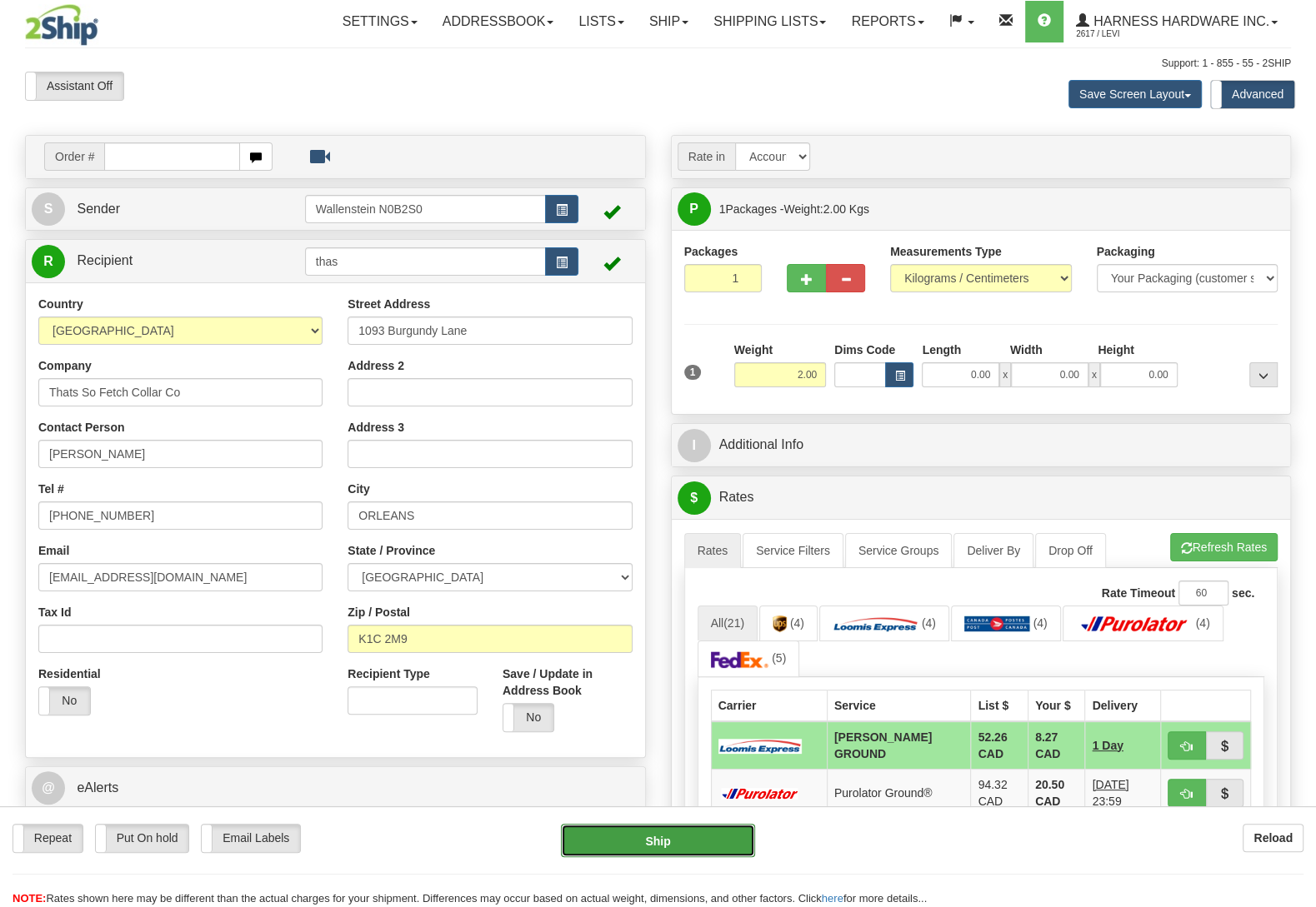
click at [638, 841] on button "Ship" at bounding box center [658, 841] width 194 height 34
type input "DD"
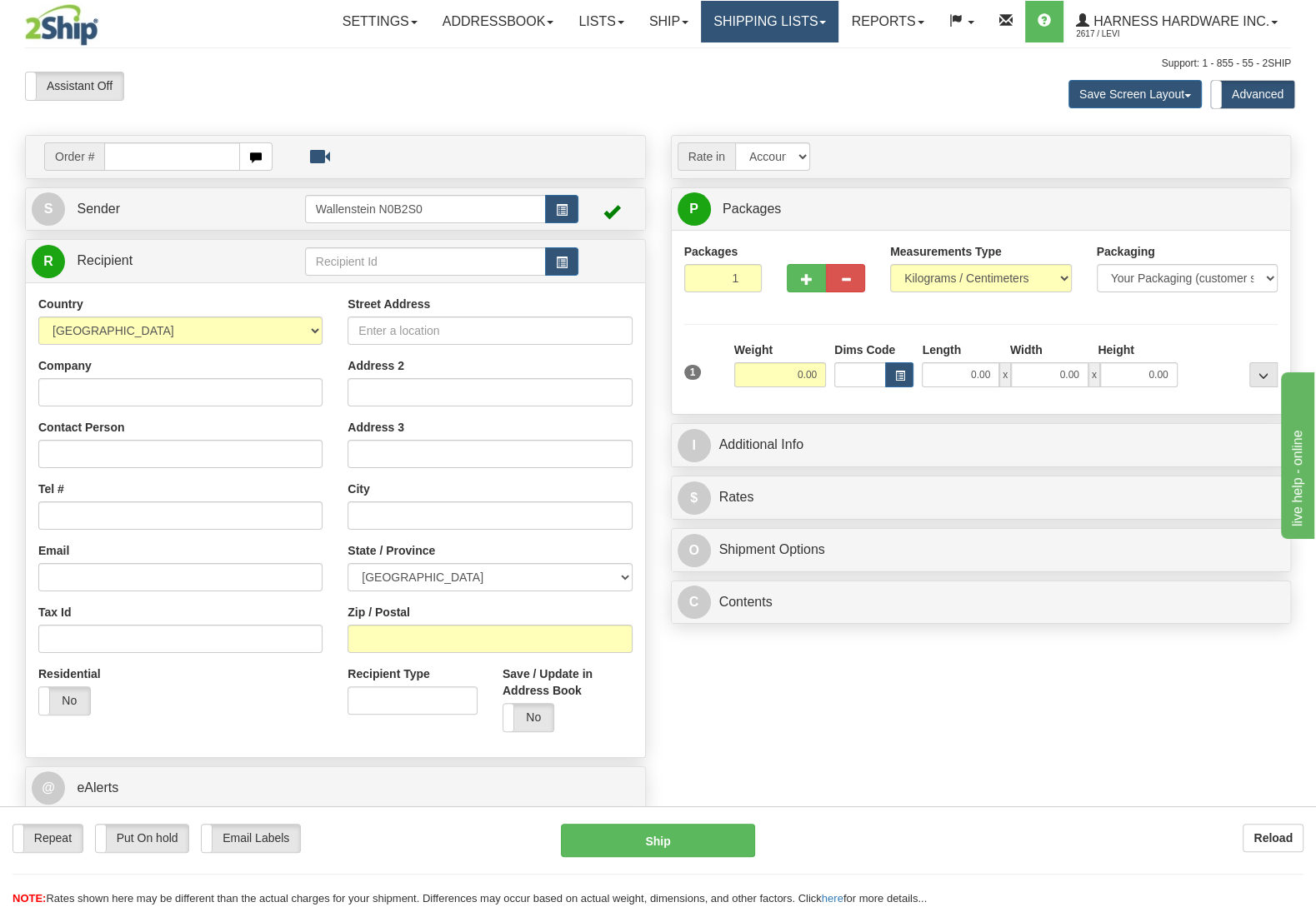
click at [722, 20] on link "Shipping lists" at bounding box center [769, 21] width 137 height 42
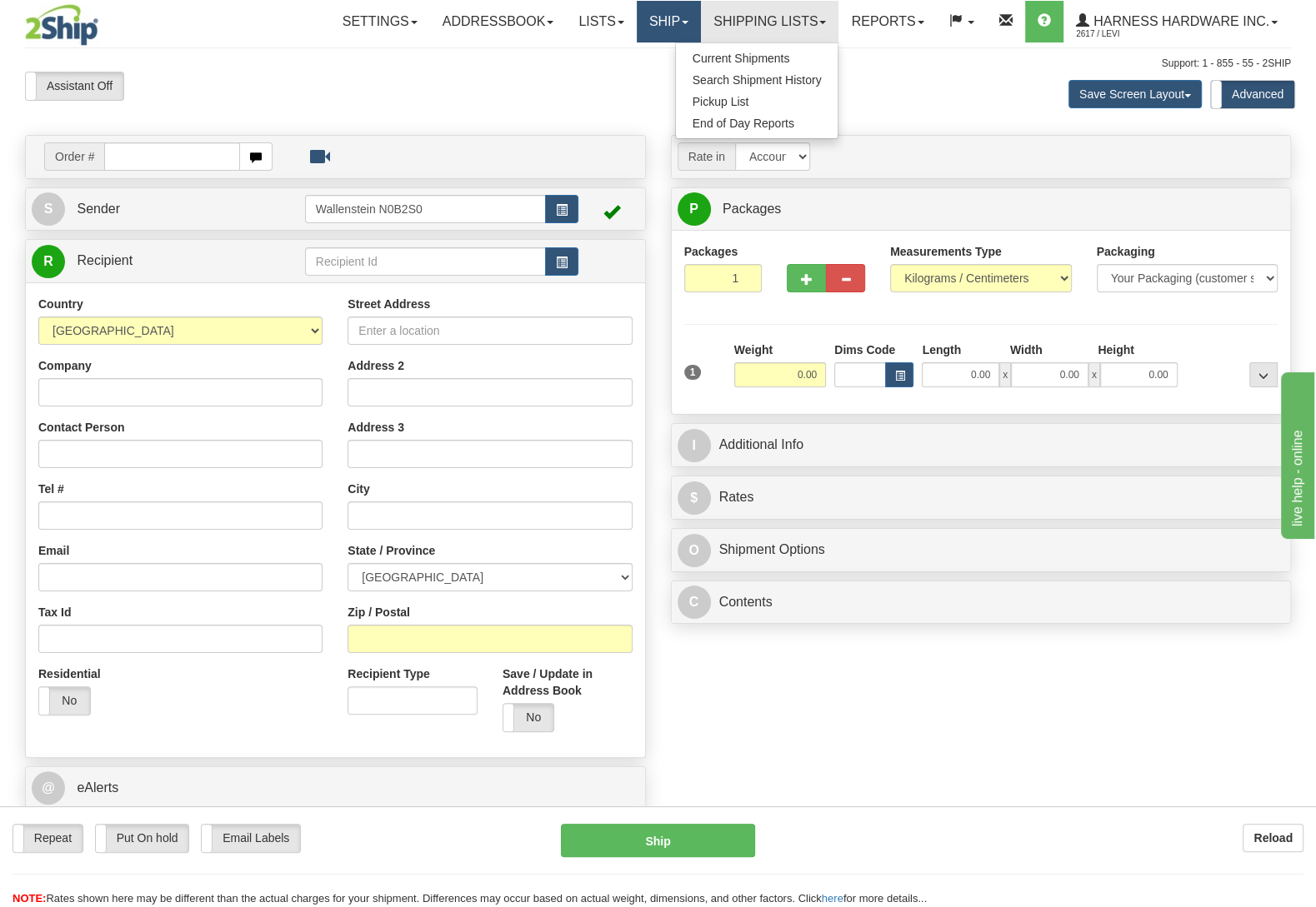
click at [672, 28] on link "Ship" at bounding box center [669, 21] width 64 height 42
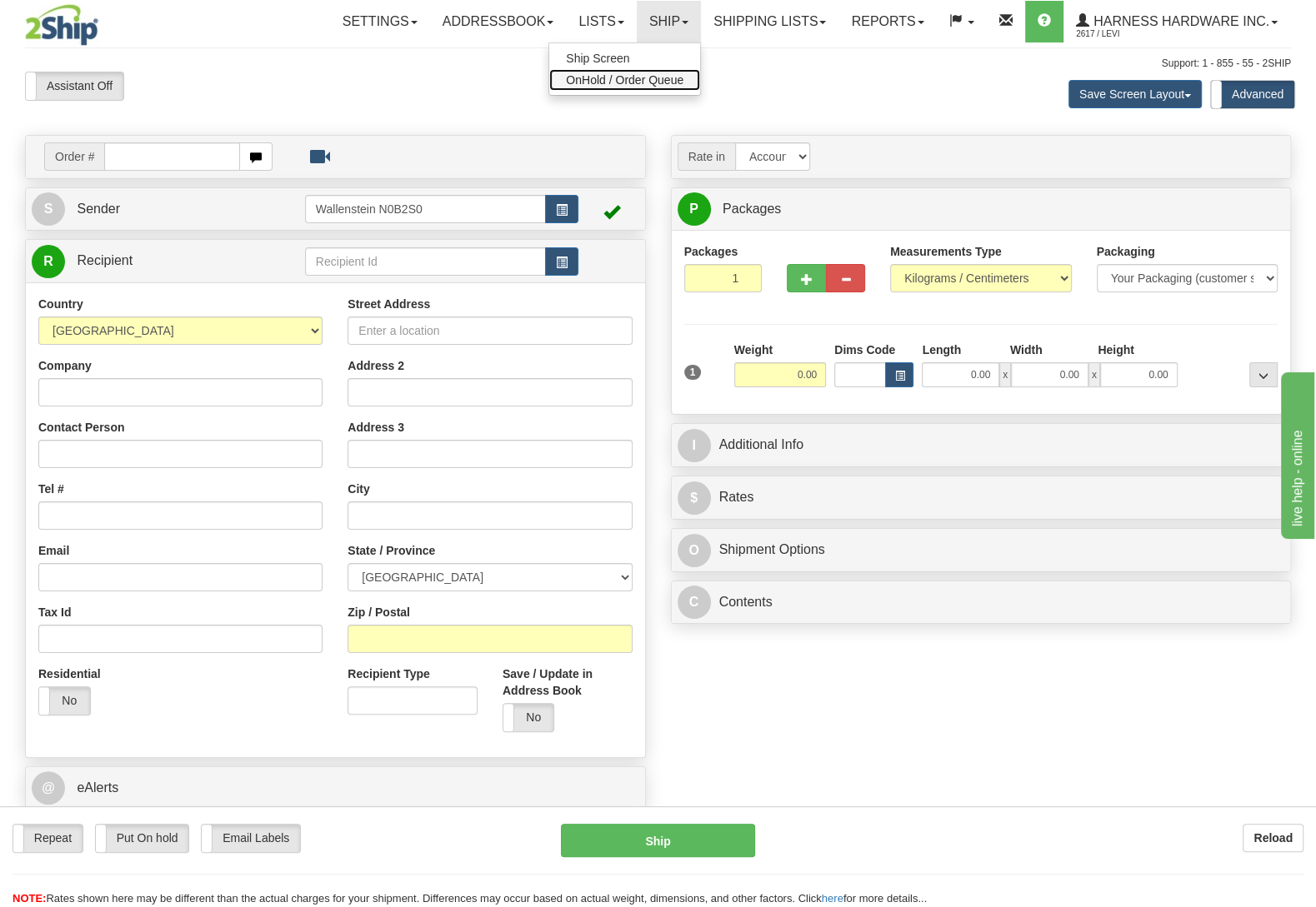
click at [654, 83] on span "OnHold / Order Queue" at bounding box center [625, 80] width 118 height 13
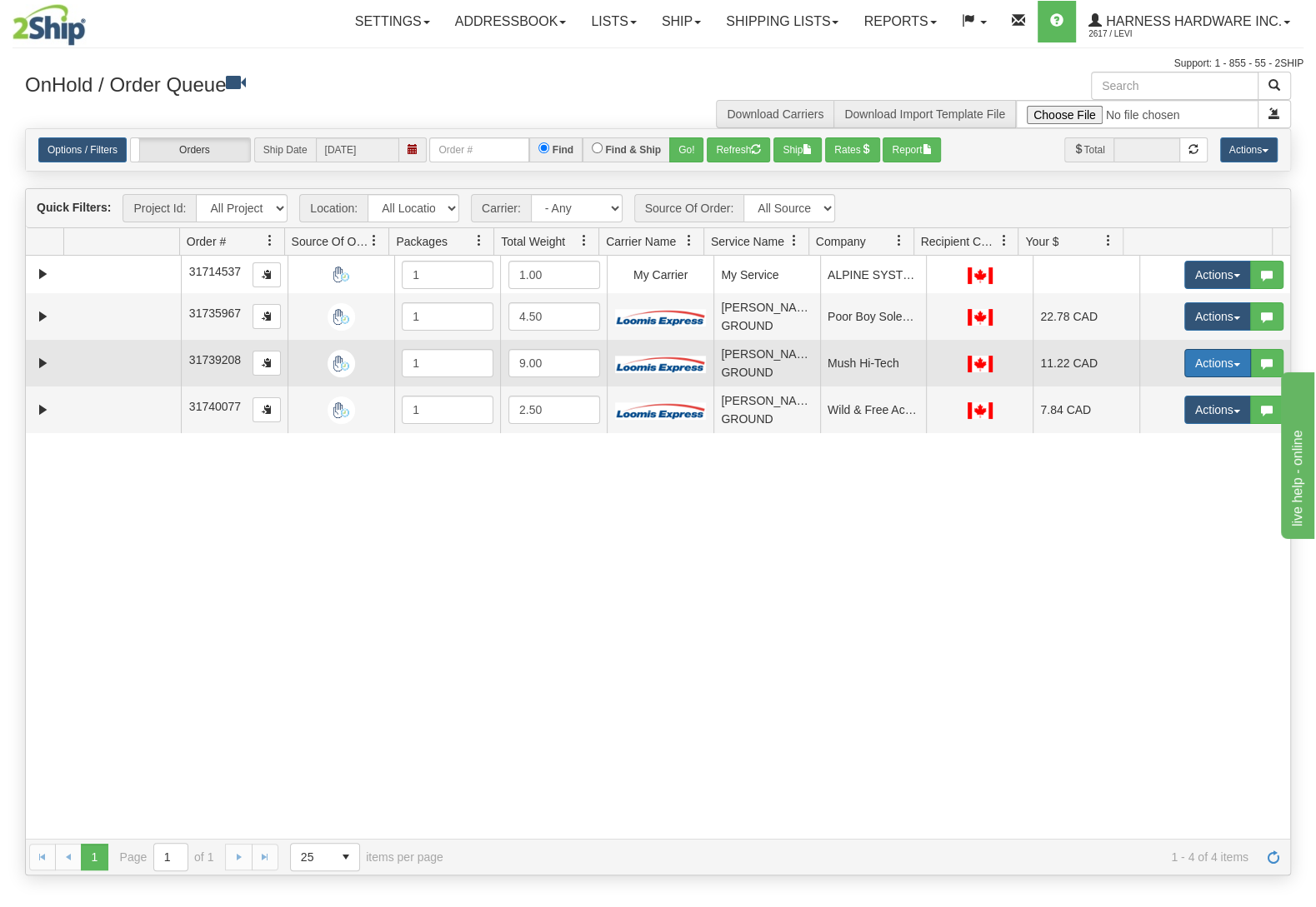
click at [1199, 369] on button "Actions" at bounding box center [1218, 363] width 66 height 28
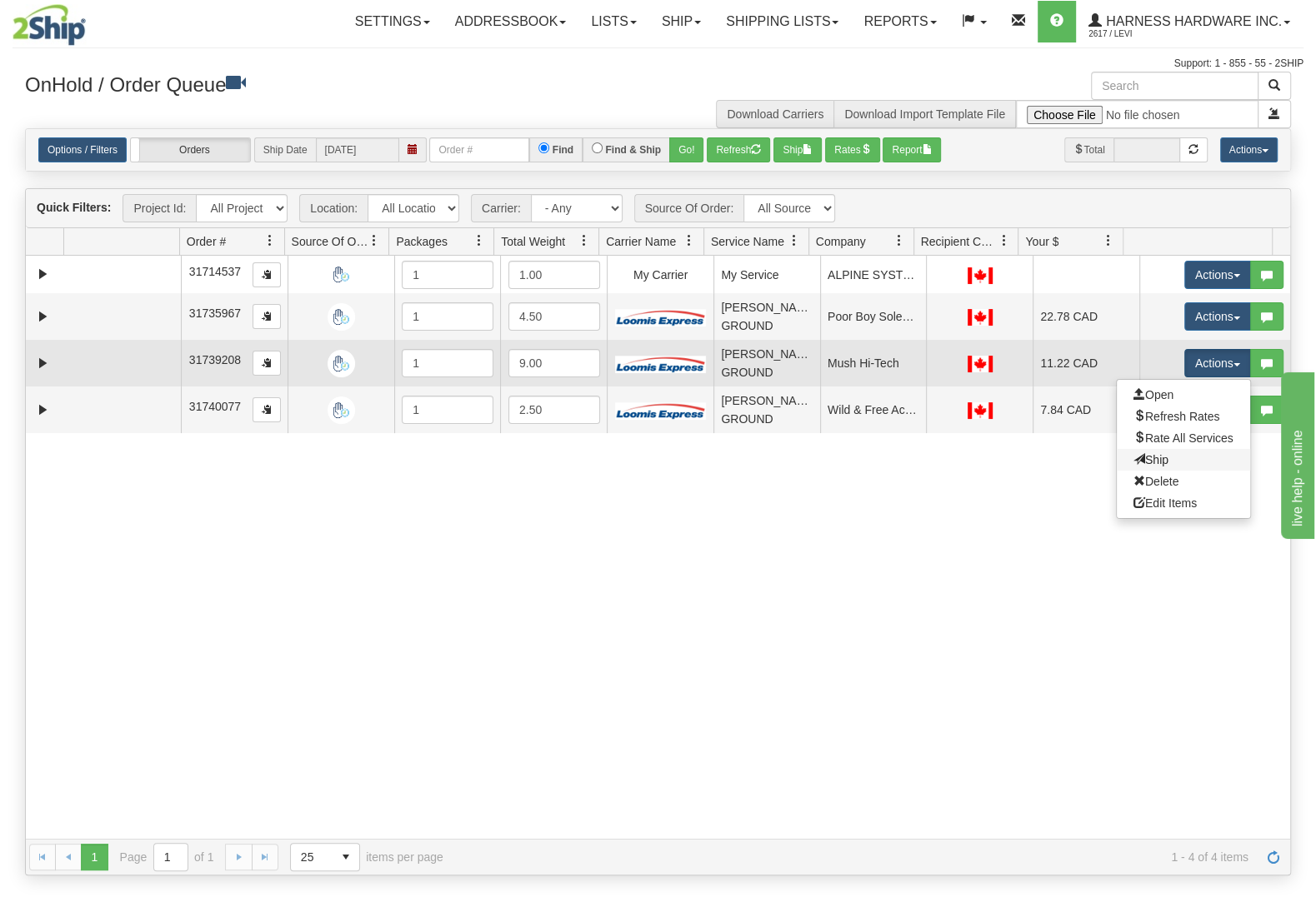
click at [1179, 457] on link "Ship" at bounding box center [1183, 460] width 134 height 21
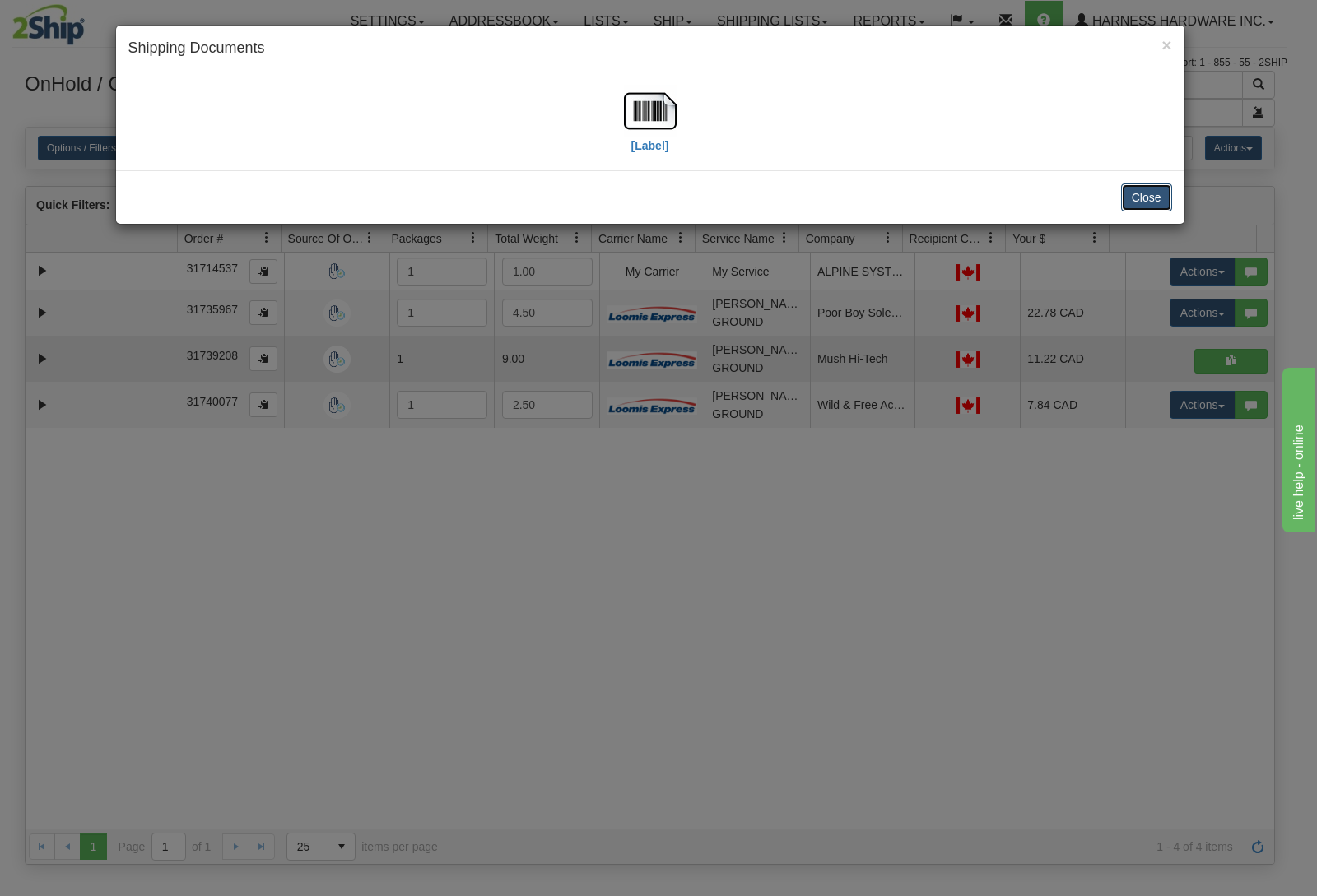
click at [1144, 200] on button "Close" at bounding box center [1146, 198] width 51 height 28
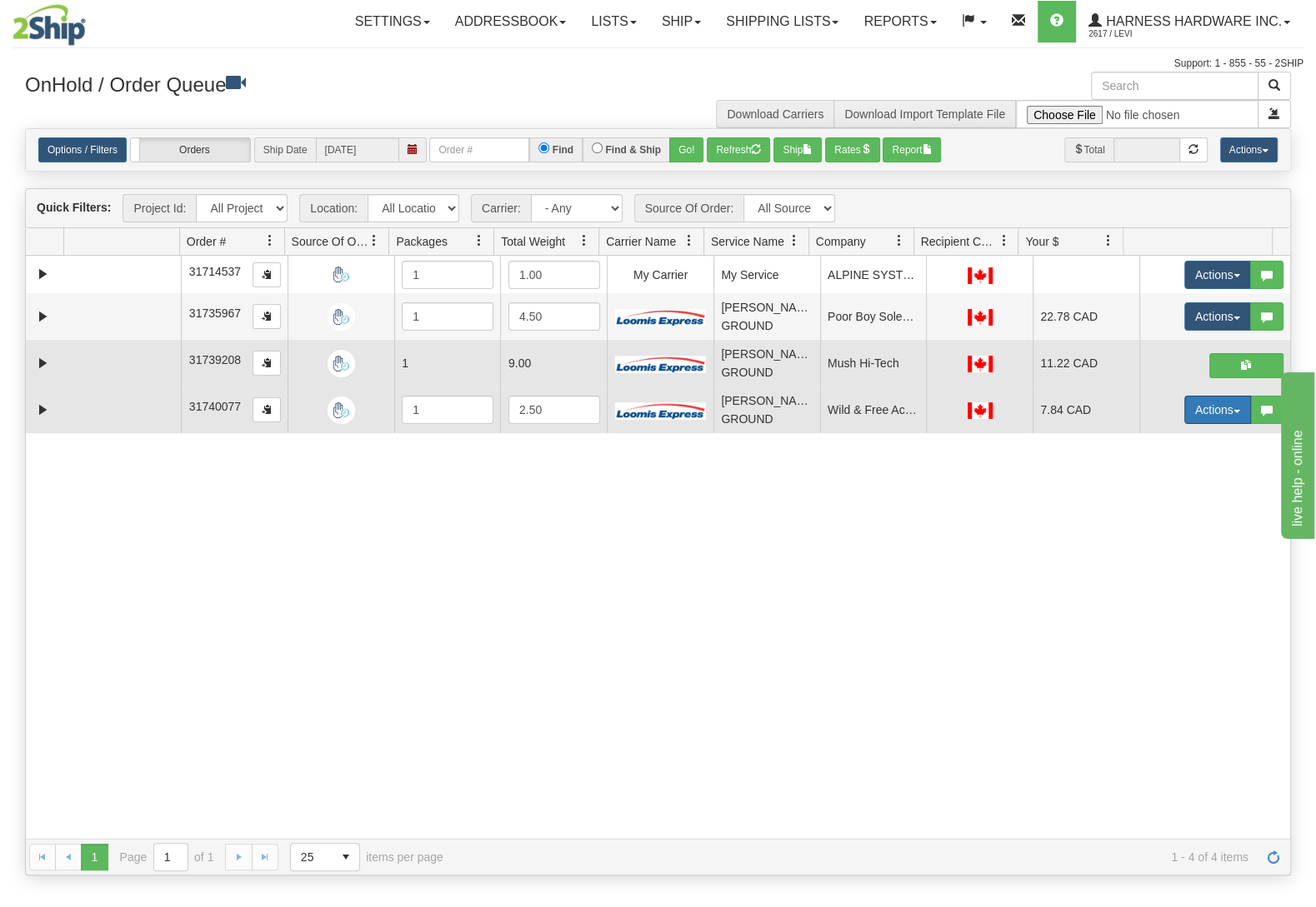
click at [1203, 413] on button "Actions" at bounding box center [1218, 410] width 66 height 28
click at [1133, 512] on span "Ship" at bounding box center [1151, 506] width 35 height 13
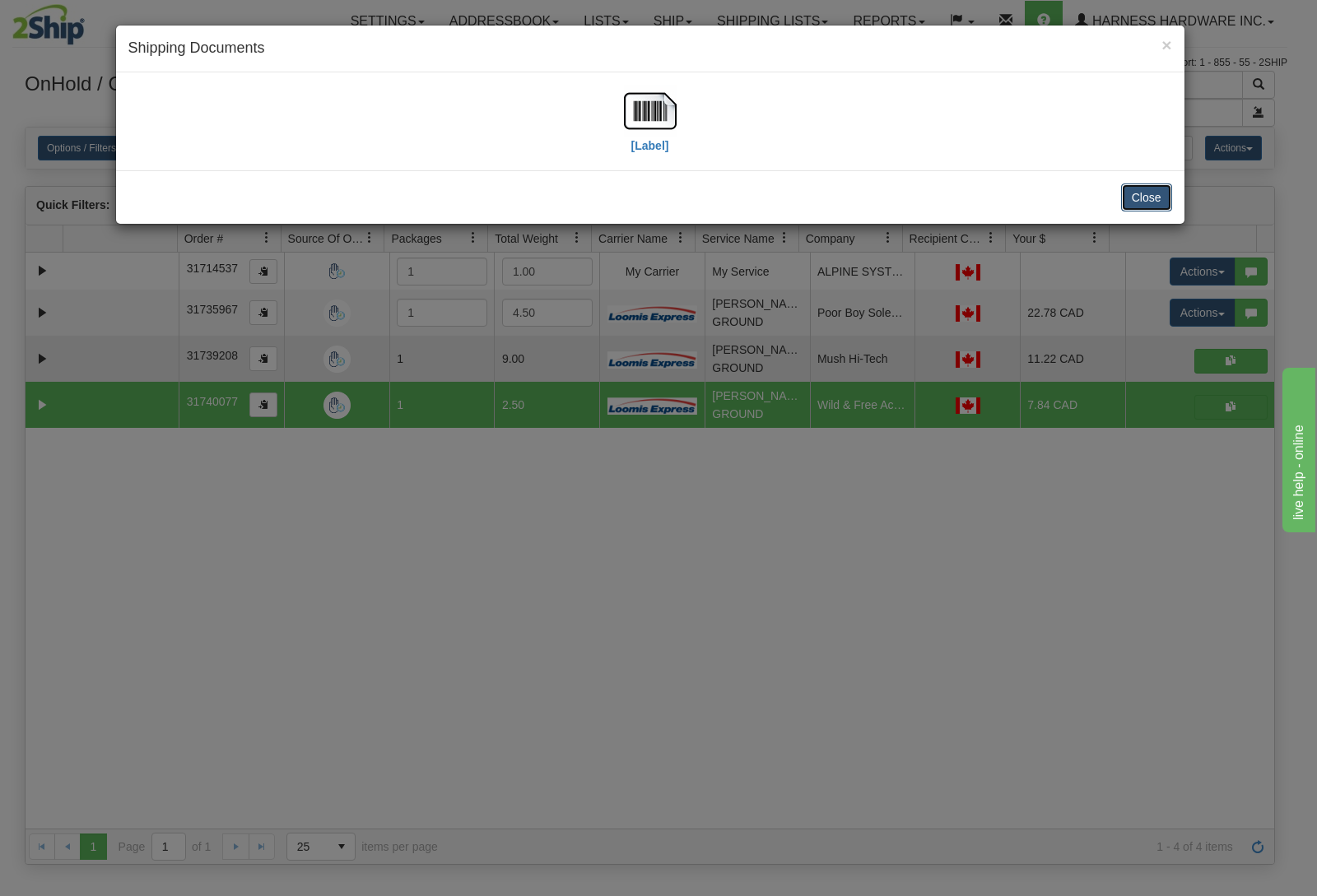
click at [1138, 187] on button "Close" at bounding box center [1146, 198] width 51 height 28
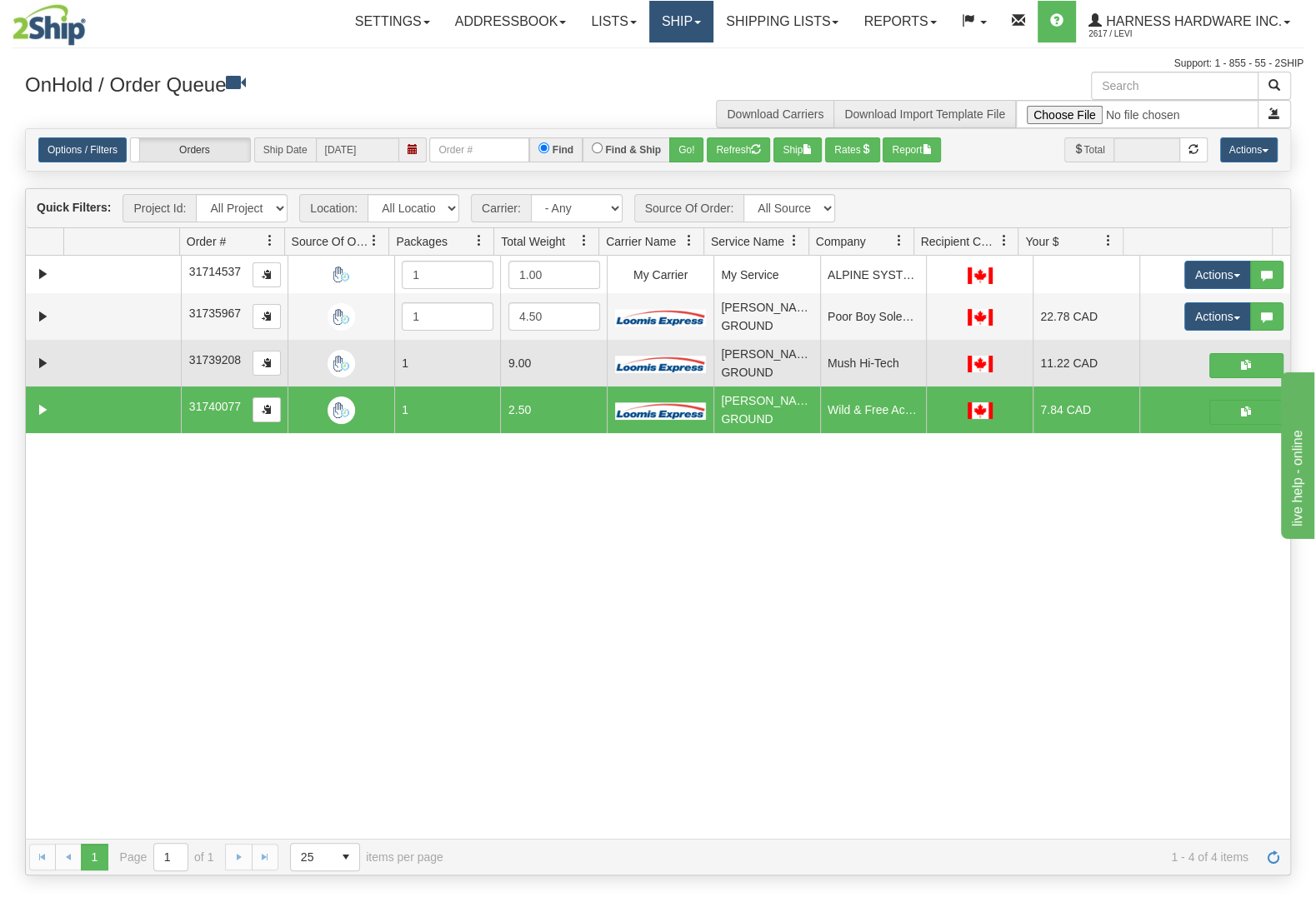
click at [658, 16] on link "Ship" at bounding box center [681, 21] width 64 height 42
click at [628, 53] on span "Ship Screen" at bounding box center [610, 58] width 63 height 13
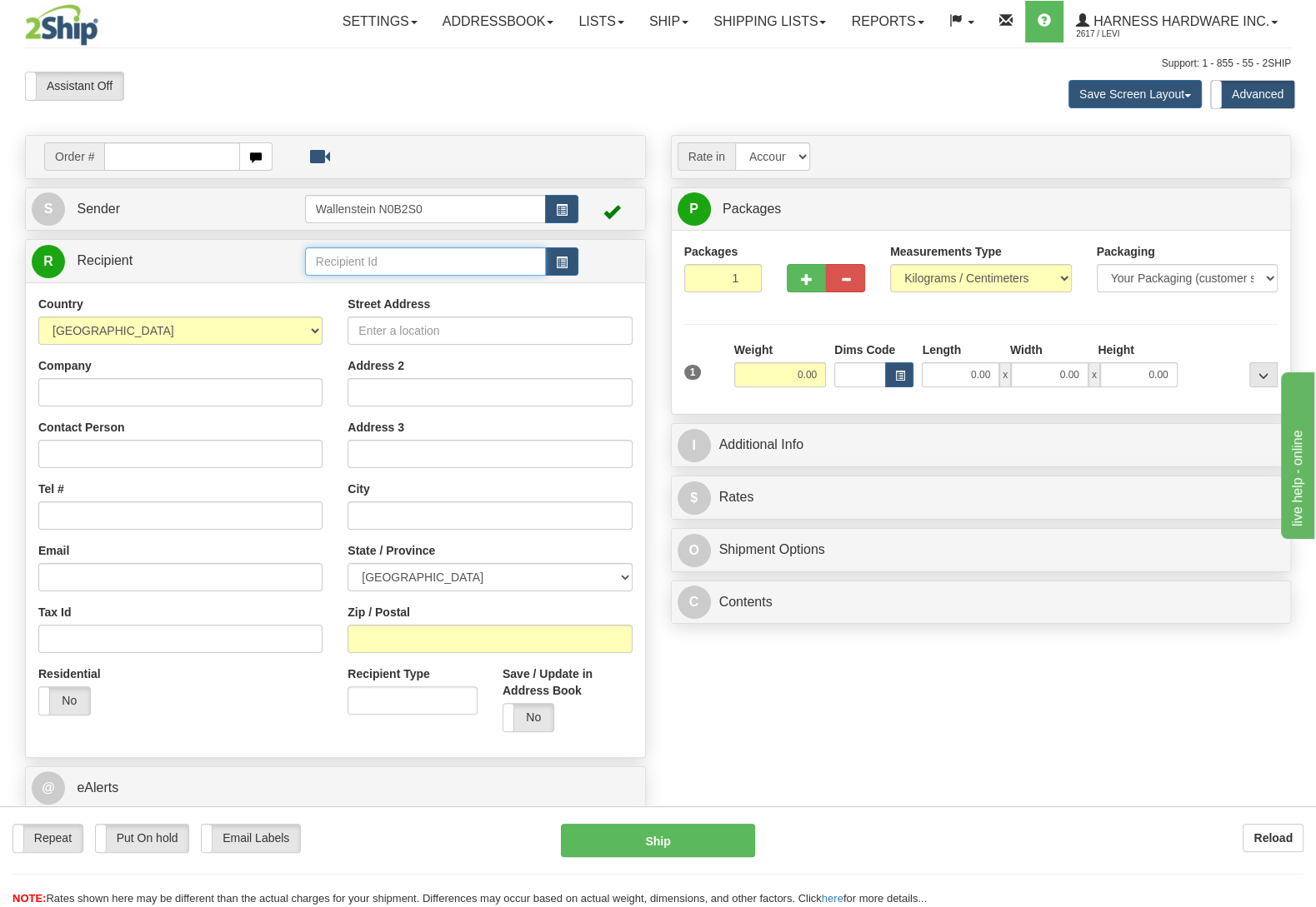
click at [400, 260] on input "text" at bounding box center [425, 261] width 241 height 28
type input "warl"
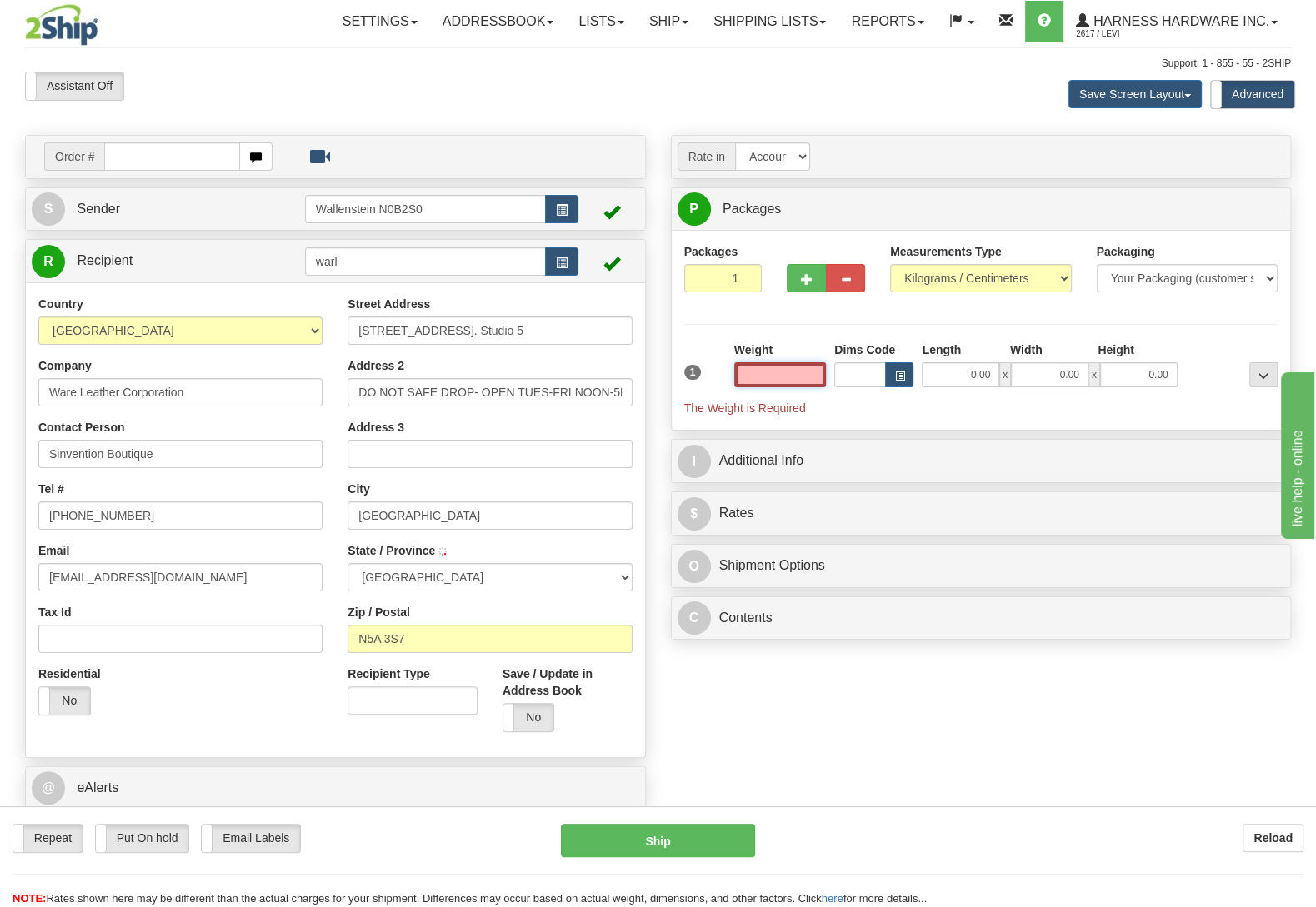
type input "STRATFORD"
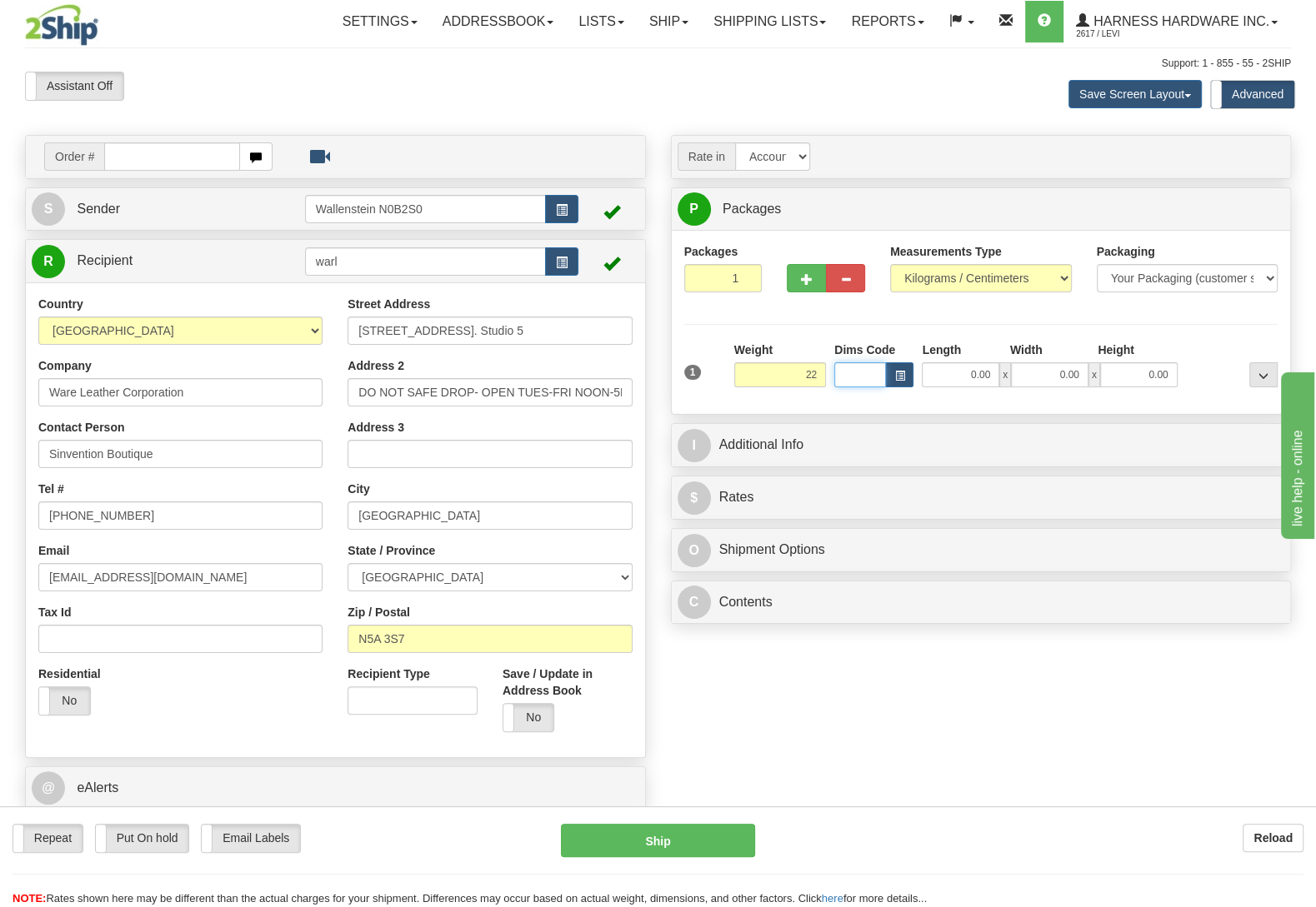
type input "22.00"
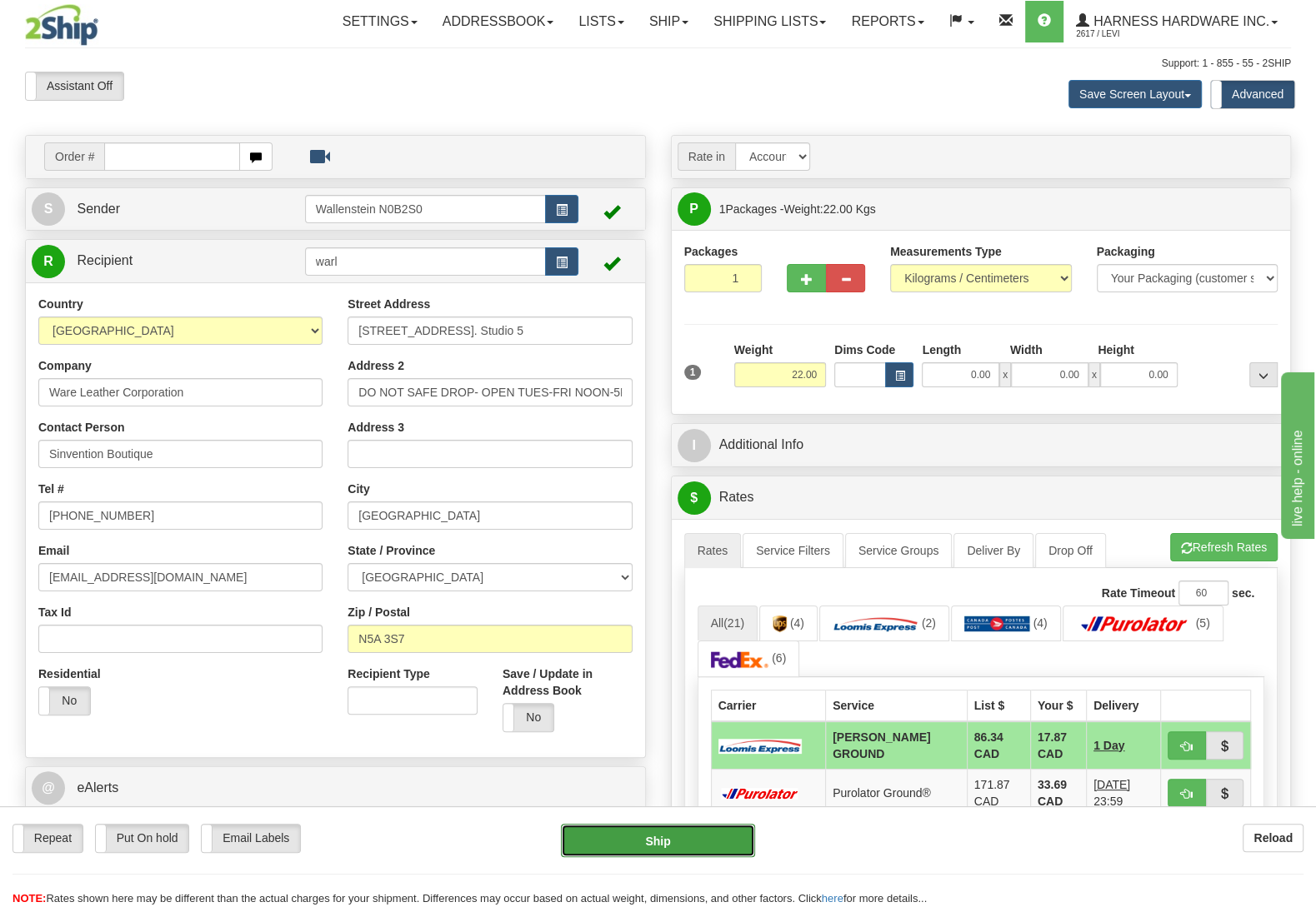
click at [625, 849] on button "Ship" at bounding box center [658, 841] width 194 height 34
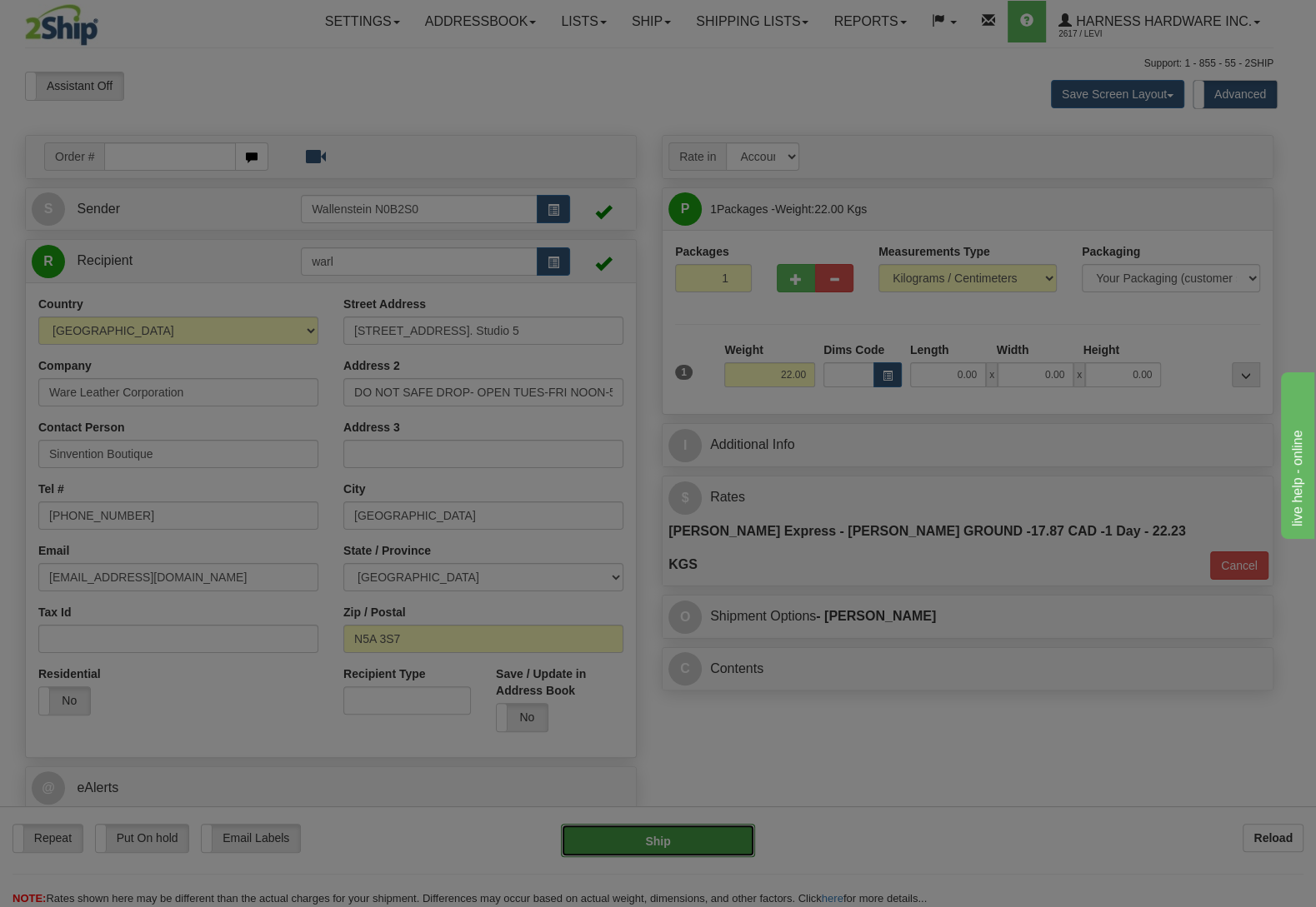
type input "DD"
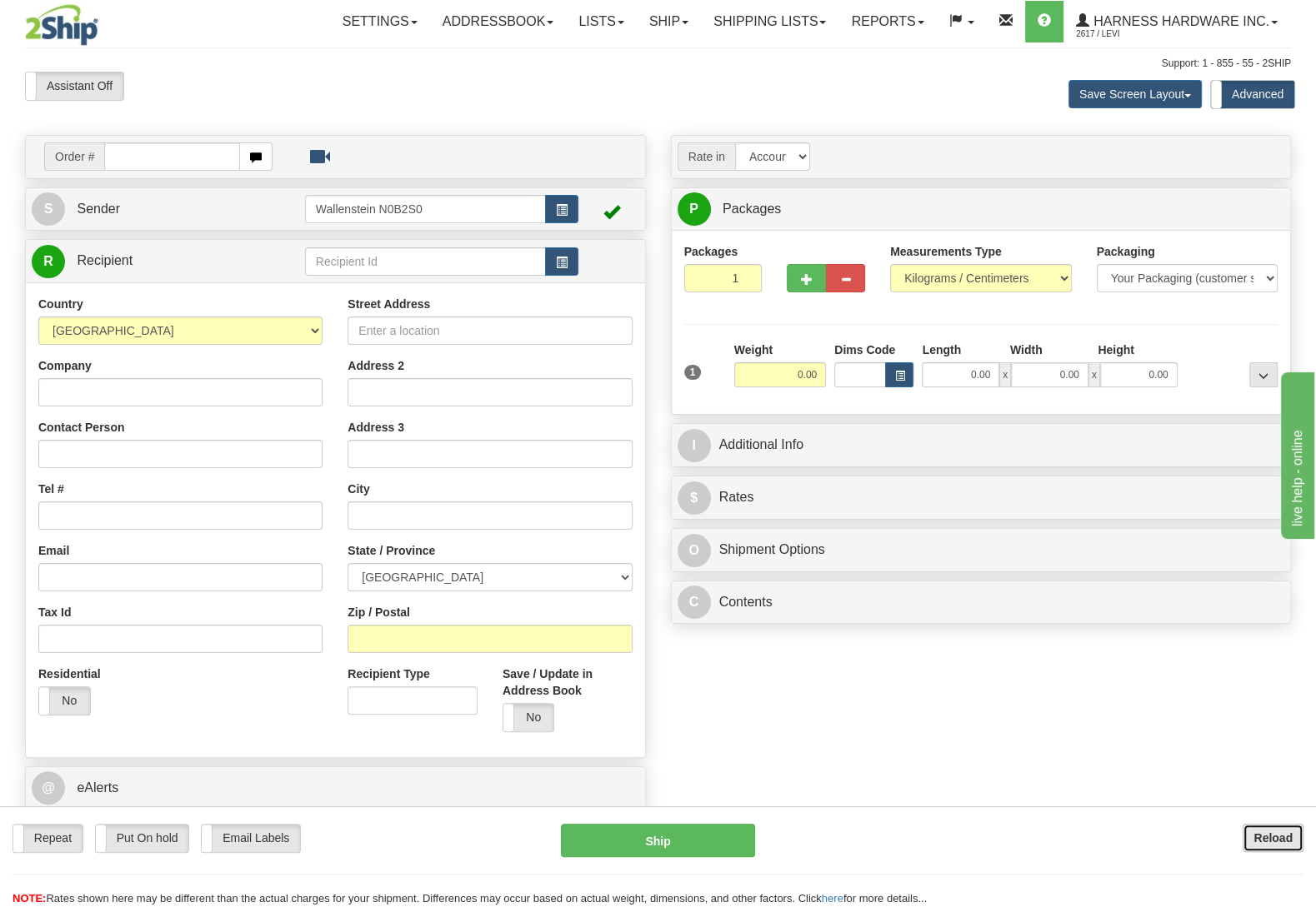
click at [1250, 830] on button "Reload" at bounding box center [1273, 838] width 61 height 28
type input "w"
type input "WHBM"
click at [215, 396] on input "Company" at bounding box center [180, 392] width 284 height 28
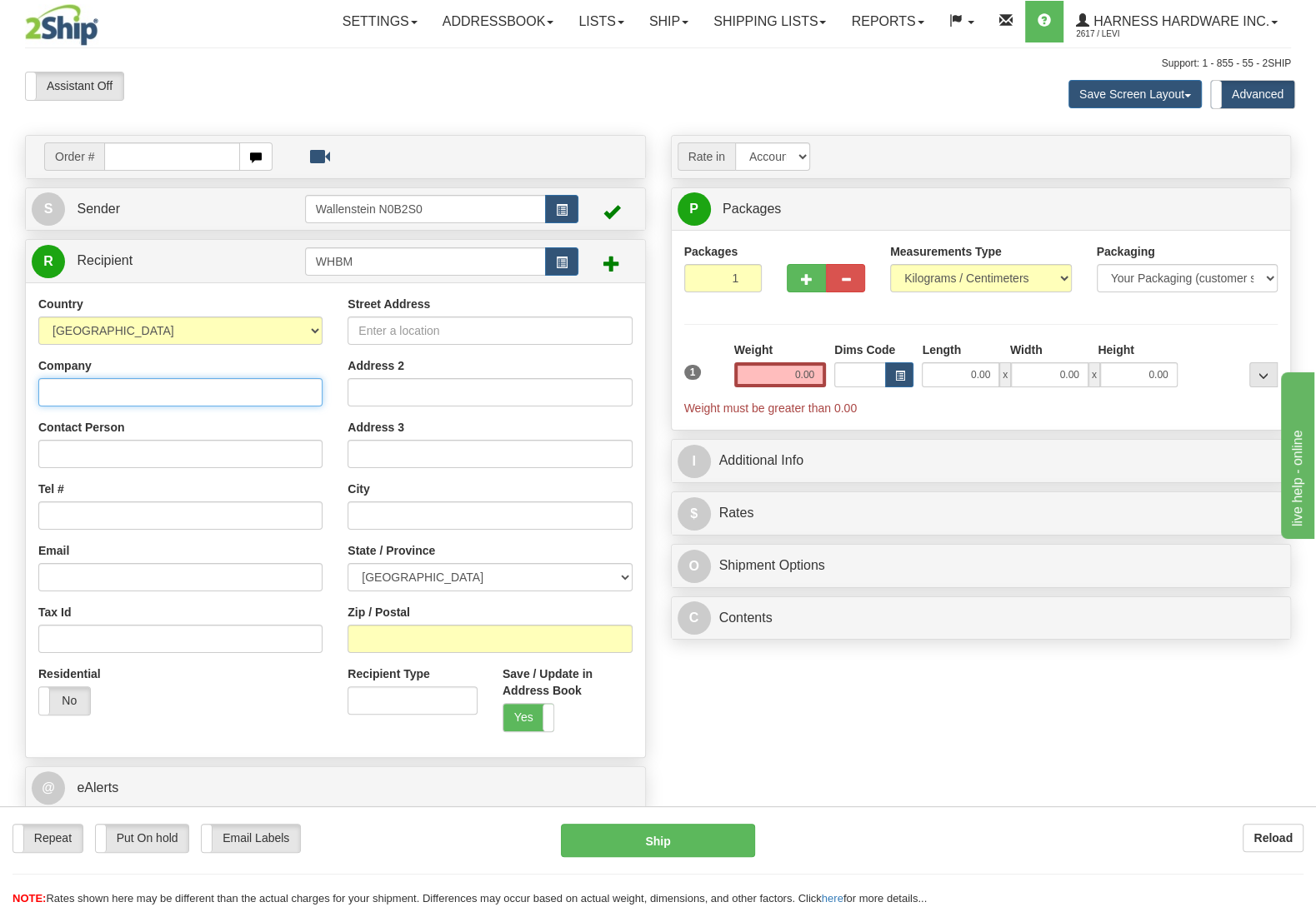
click at [160, 395] on input "Company" at bounding box center [180, 392] width 284 height 28
paste input "WHB MFG Inc"
type input "WHB MFG Inc"
click at [52, 454] on input "Contact Person" at bounding box center [180, 454] width 284 height 28
paste input "WHB MFG Inc"
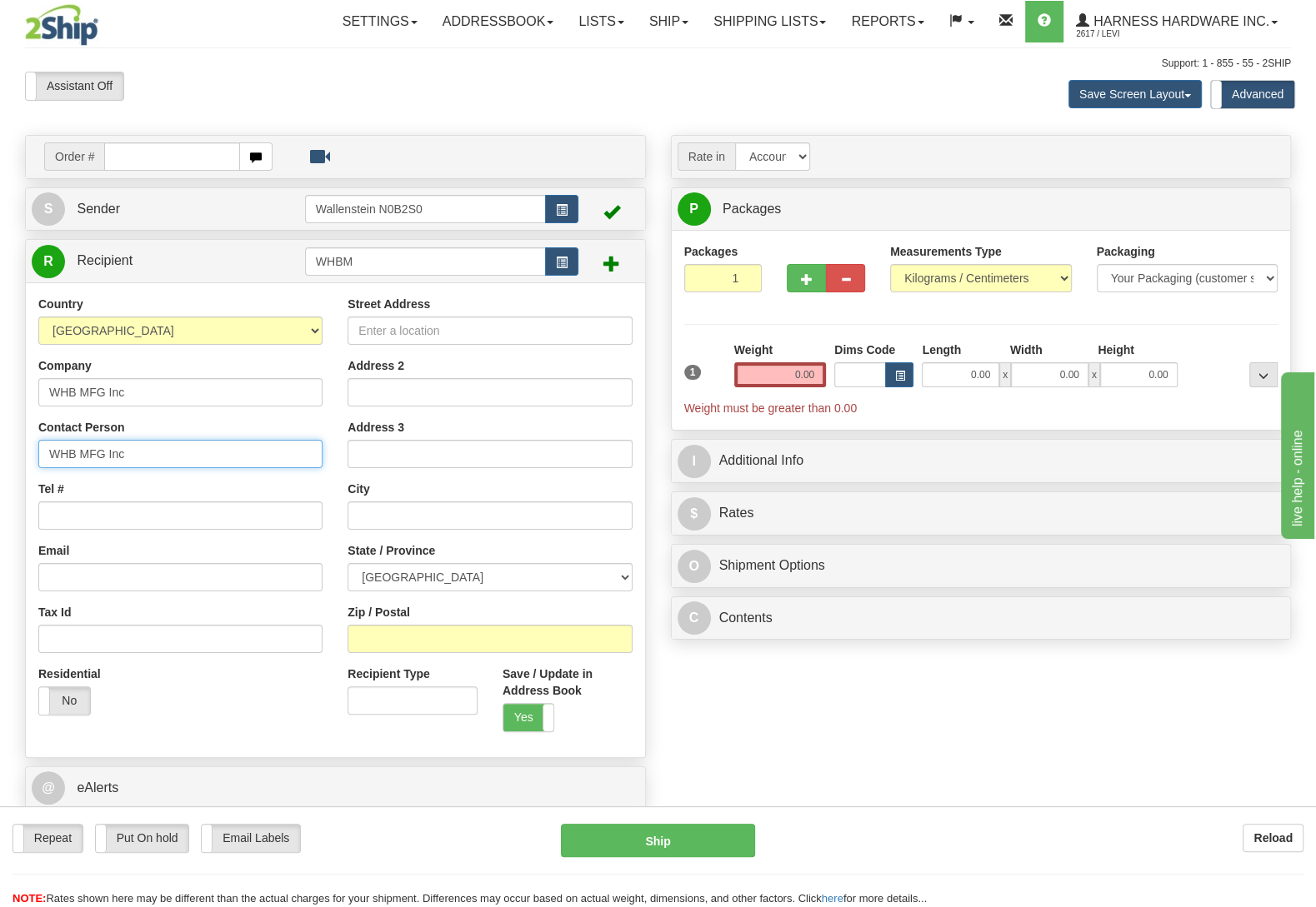
type input "WHB MFG Inc"
paste input "N0B 2T0"
type input "N0B 2T0"
drag, startPoint x: 698, startPoint y: 751, endPoint x: 691, endPoint y: 728, distance: 24.0
click at [699, 751] on div "Order # S Sender" at bounding box center [658, 503] width 1291 height 737
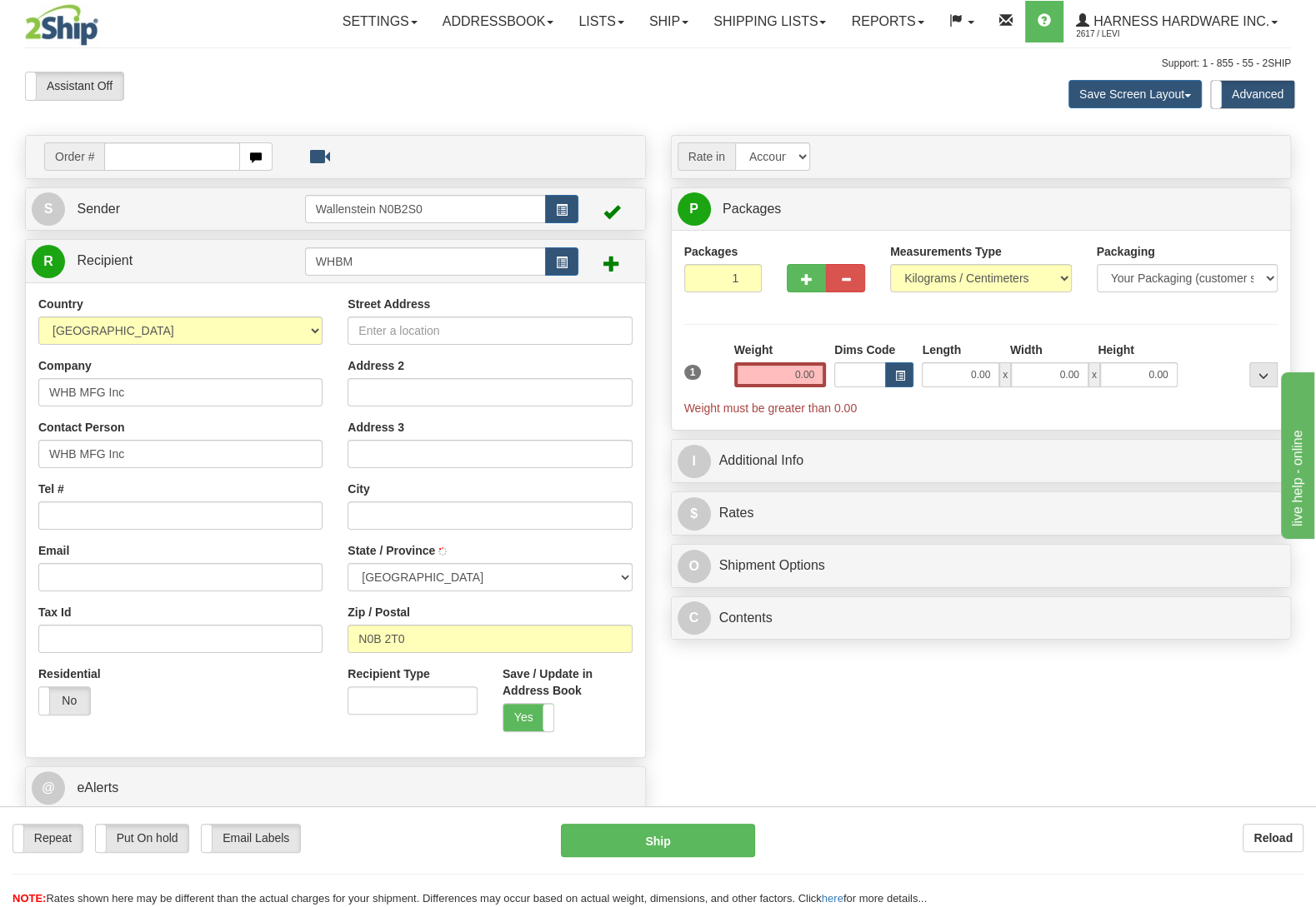
type input "WELLESLEY"
select select "ON"
paste input "(519)897-1579"
type input "(519)897-1579"
click at [687, 708] on div "Order # S Sender" at bounding box center [658, 503] width 1291 height 737
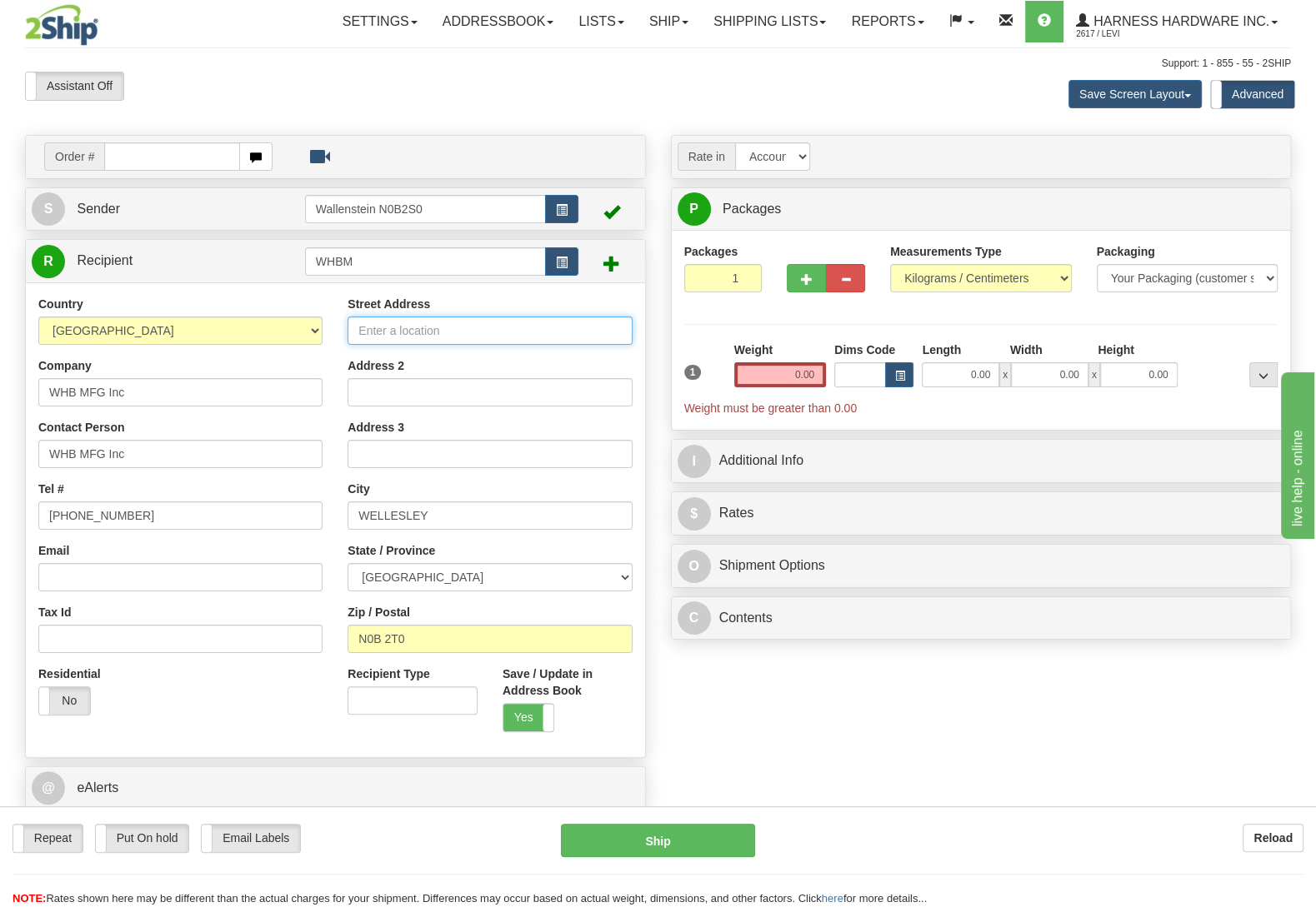
click at [470, 331] on input "Street Address" at bounding box center [489, 330] width 284 height 28
paste input "5434 Deborah Glaister Line"
type input "5434 Deborah Glaister Line"
drag, startPoint x: 751, startPoint y: 740, endPoint x: 759, endPoint y: 720, distance: 21.5
click at [754, 733] on div "Order # S Sender" at bounding box center [658, 503] width 1291 height 737
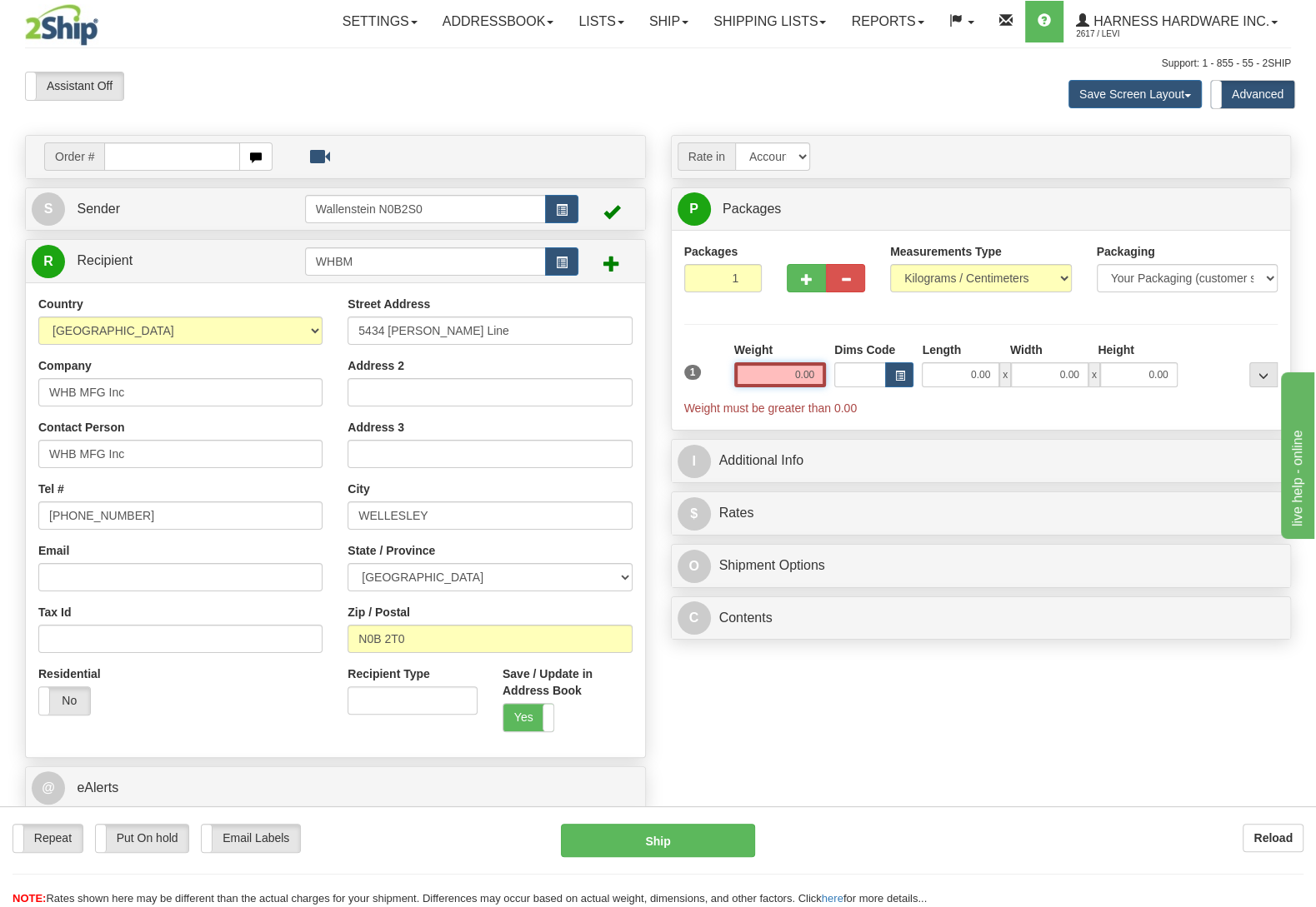
click at [751, 382] on input "0.00" at bounding box center [780, 375] width 91 height 25
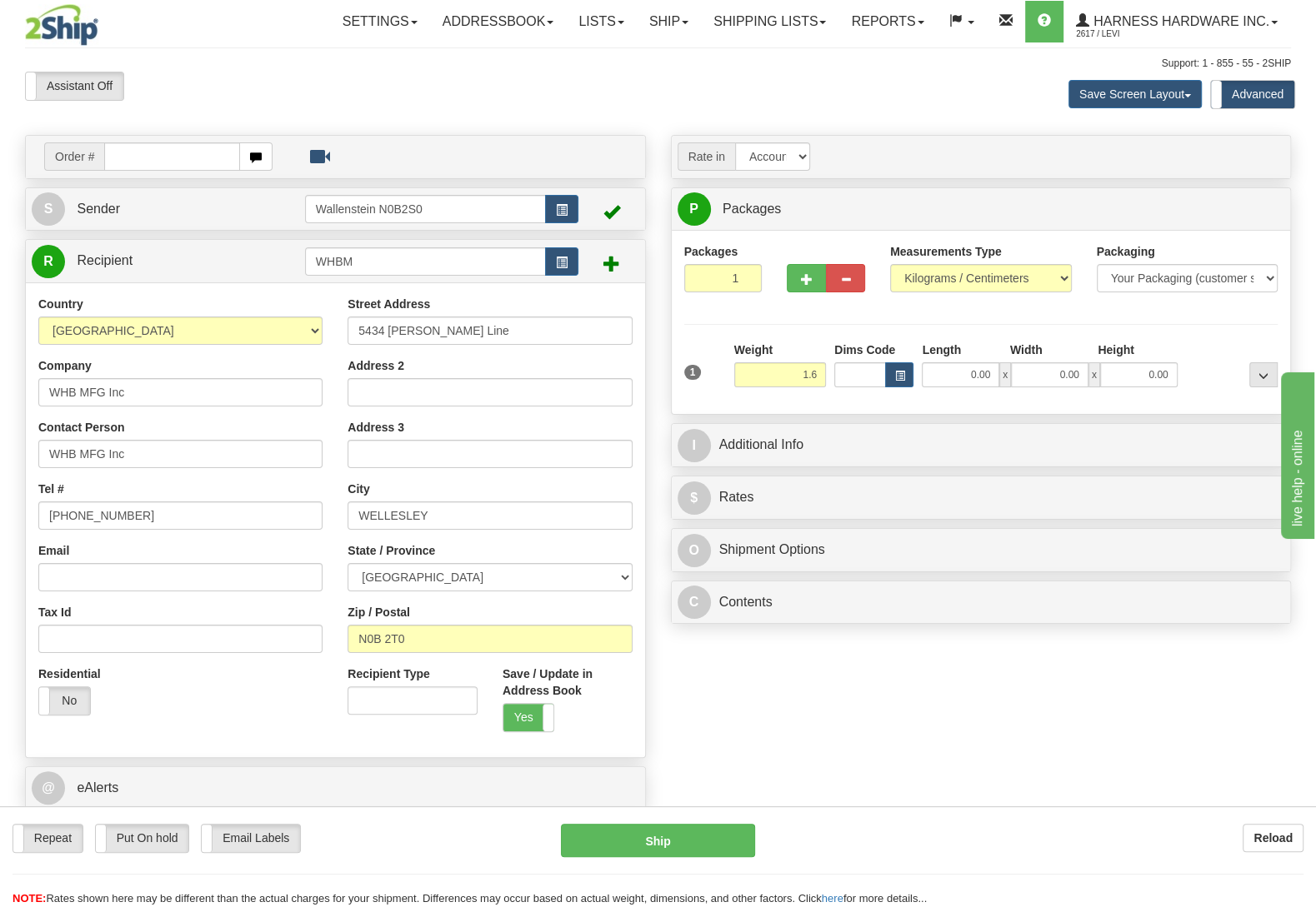
type input "1.60"
click at [1188, 349] on div at bounding box center [1232, 365] width 100 height 46
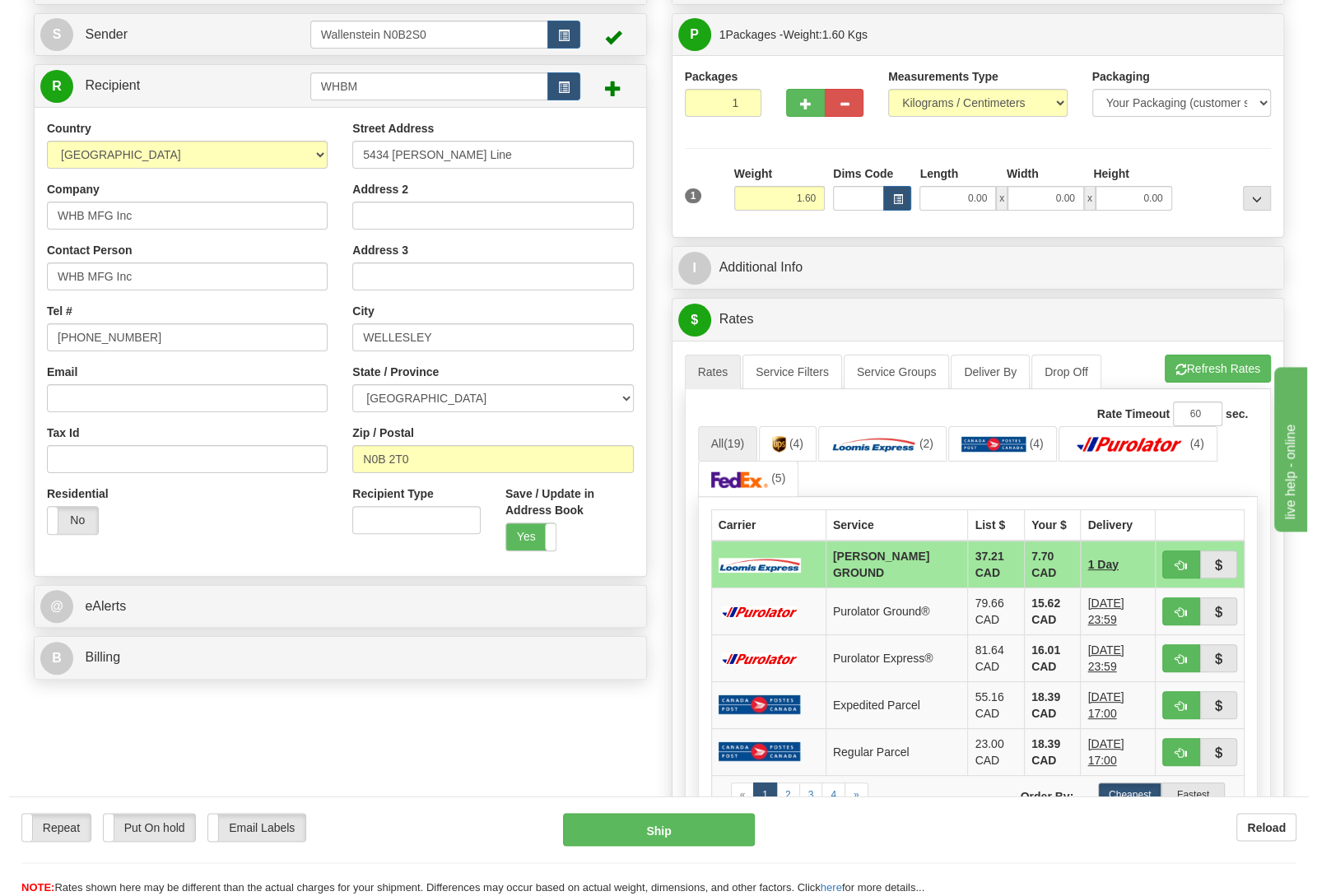
scroll to position [173, 0]
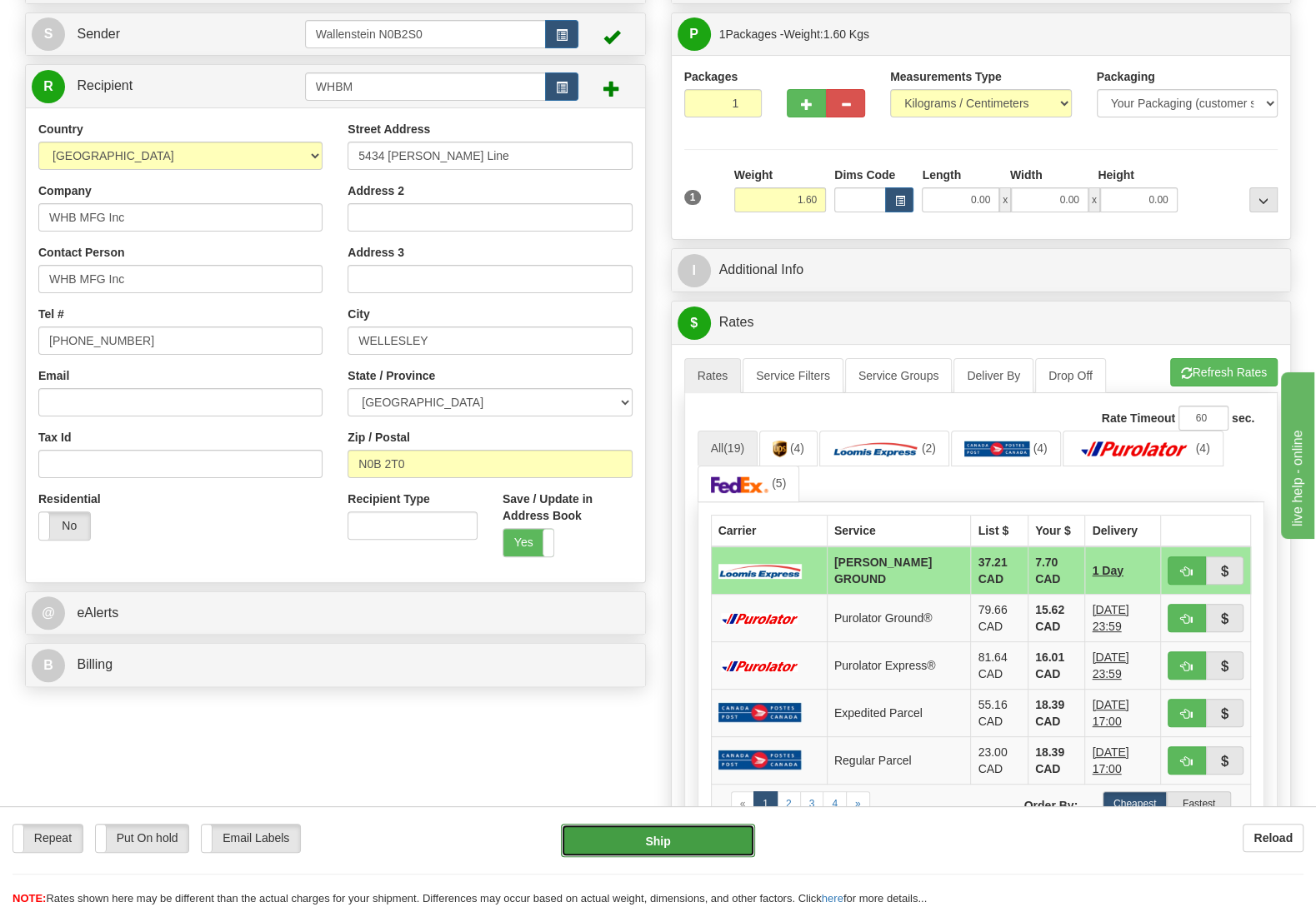
click at [688, 845] on button "Ship" at bounding box center [658, 841] width 194 height 34
type input "DD"
